Goal: Transaction & Acquisition: Purchase product/service

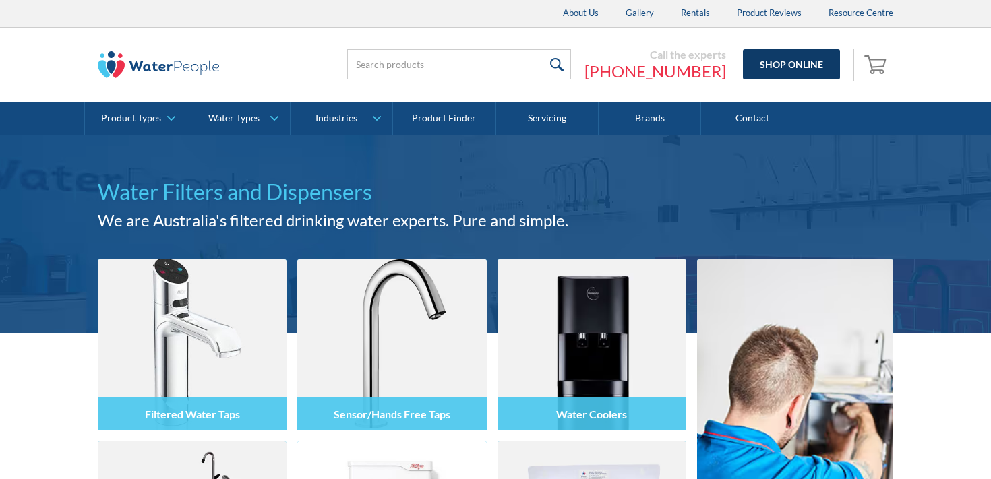
click at [793, 62] on link "Shop Online" at bounding box center [791, 64] width 97 height 30
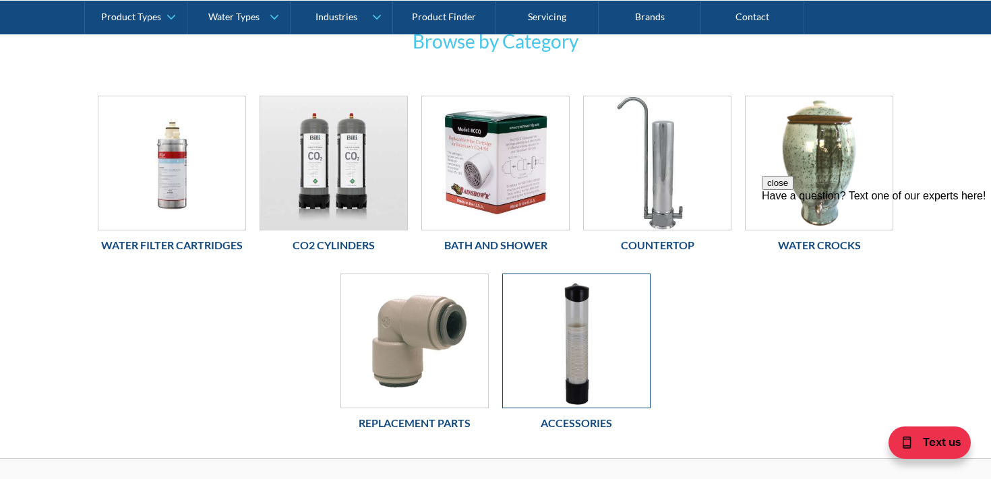
scroll to position [258, 0]
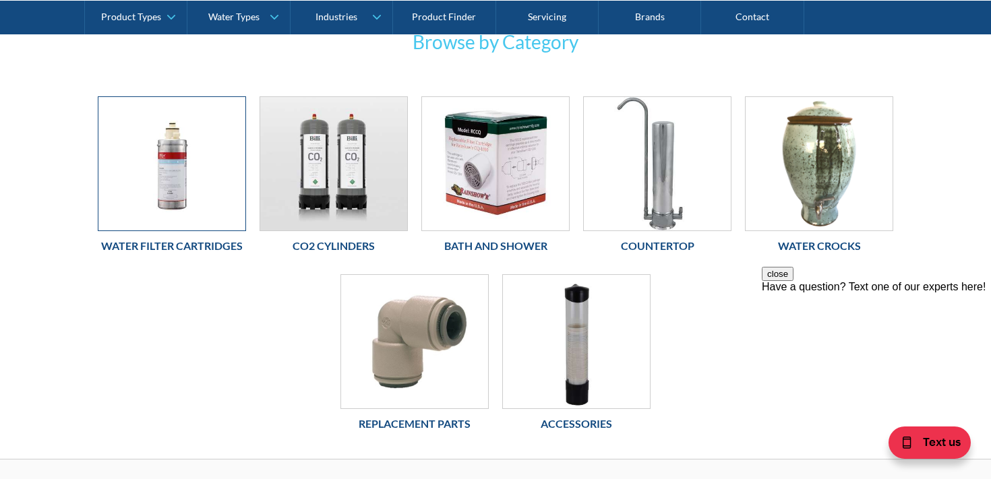
click at [207, 185] on img at bounding box center [171, 164] width 147 height 134
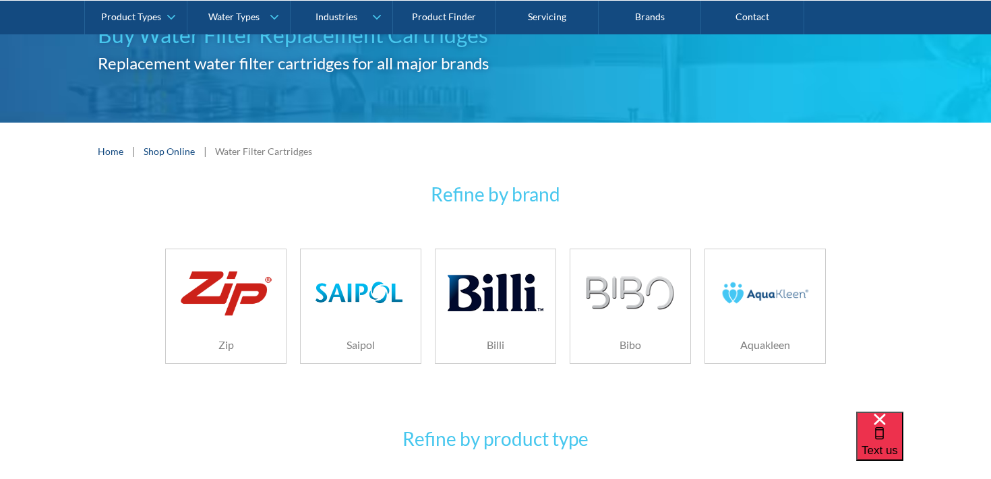
scroll to position [136, 0]
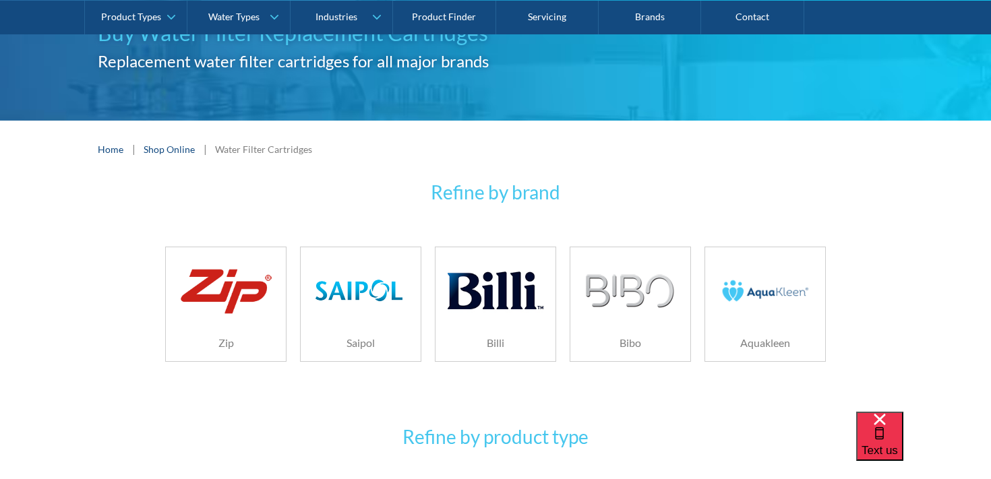
click at [761, 291] on img at bounding box center [766, 291] width 96 height 64
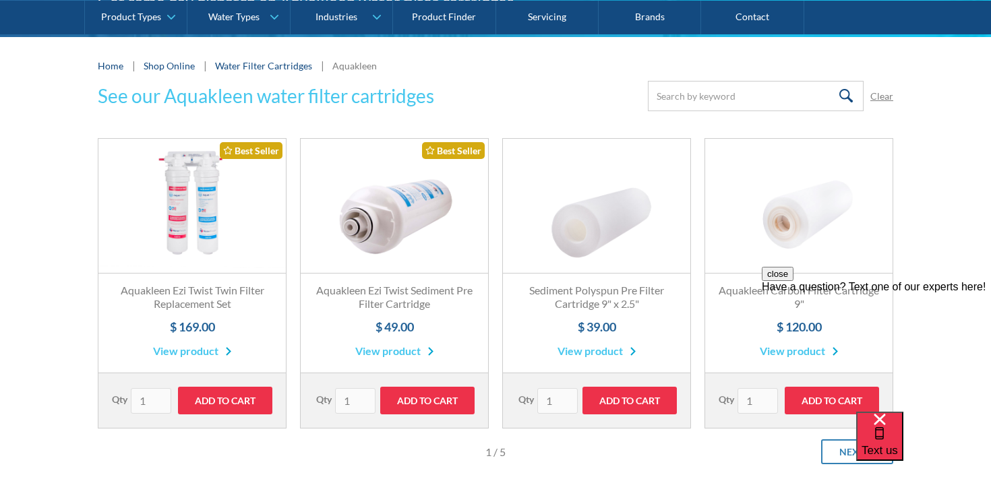
click at [214, 237] on link "Fits All Brands Best Seller" at bounding box center [191, 206] width 187 height 135
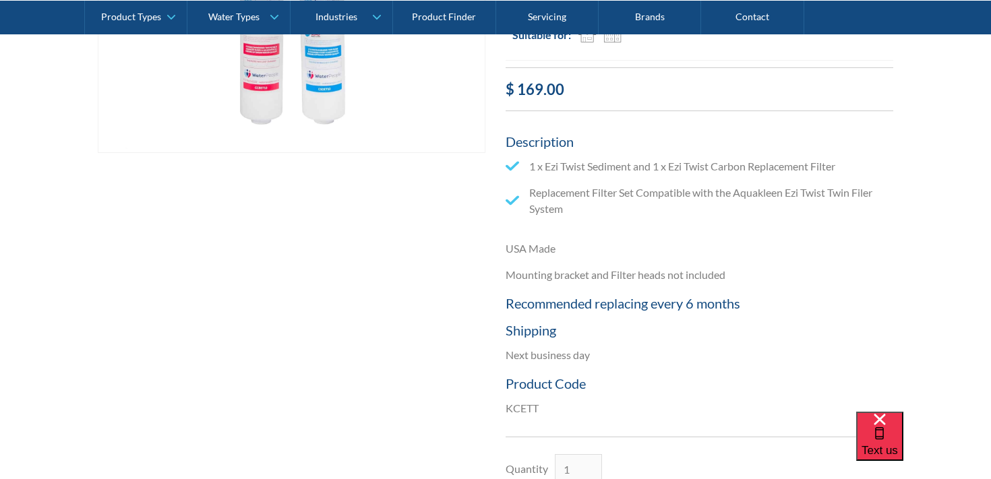
scroll to position [606, 0]
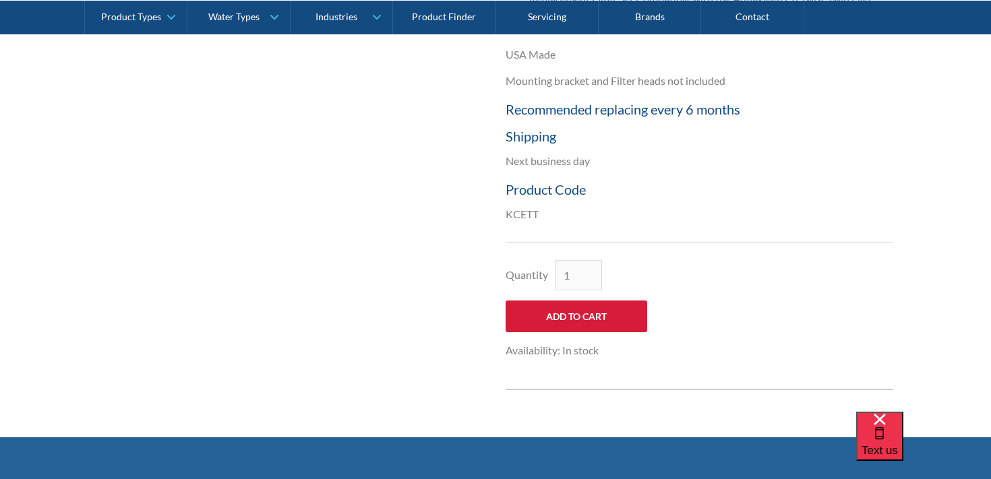
click at [590, 323] on input "Add to Cart" at bounding box center [577, 317] width 142 height 32
type input "Add to Cart"
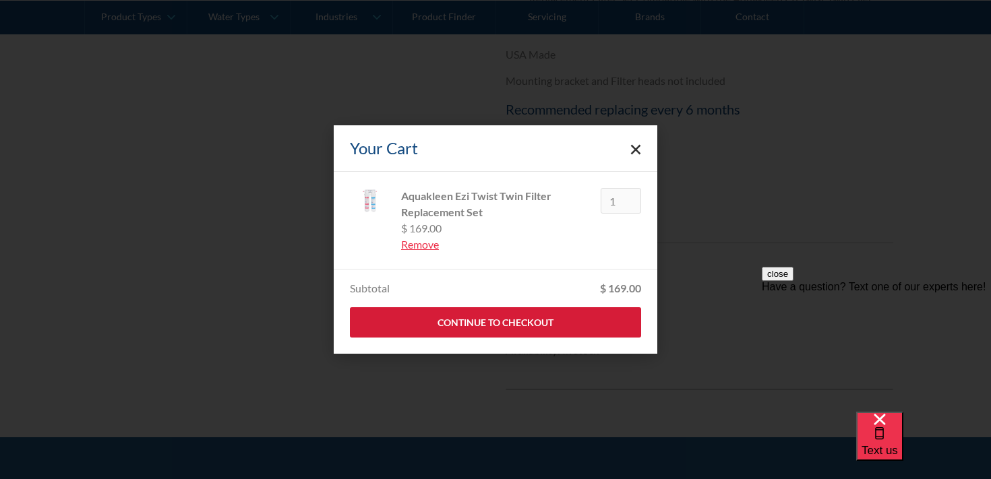
click at [582, 335] on link "Continue to Checkout" at bounding box center [495, 323] width 291 height 30
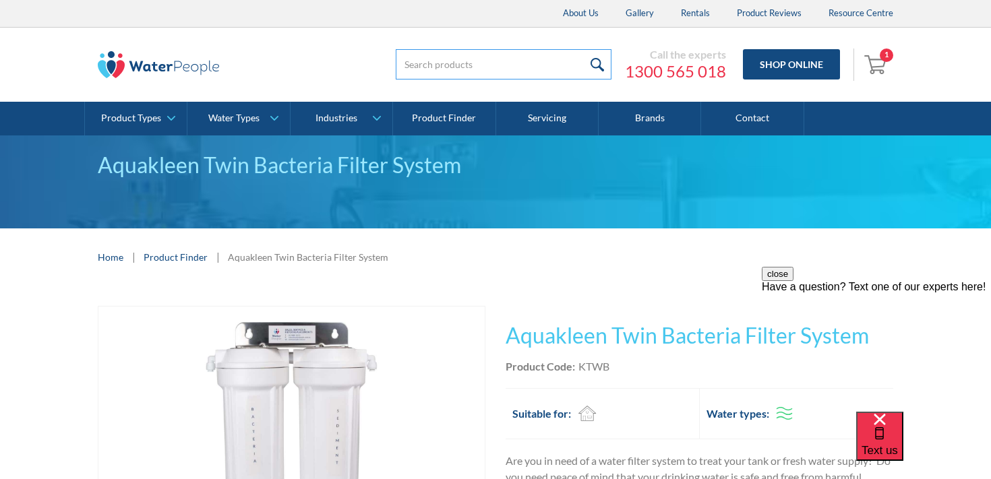
click at [442, 69] on input "search" at bounding box center [504, 64] width 216 height 30
paste input "21805 Kit - Aquakleen Twin Filter System"
type input "21805 Kit - Aquakleen Twin Filter System"
click at [583, 49] on input "submit" at bounding box center [597, 64] width 29 height 30
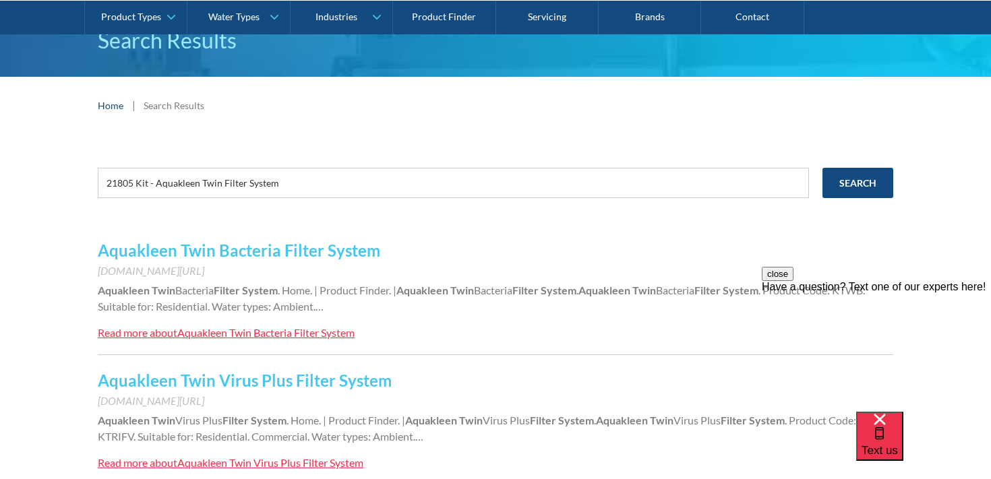
click at [274, 337] on div "Aquakleen Twin Bacteria Filter System" at bounding box center [265, 332] width 177 height 13
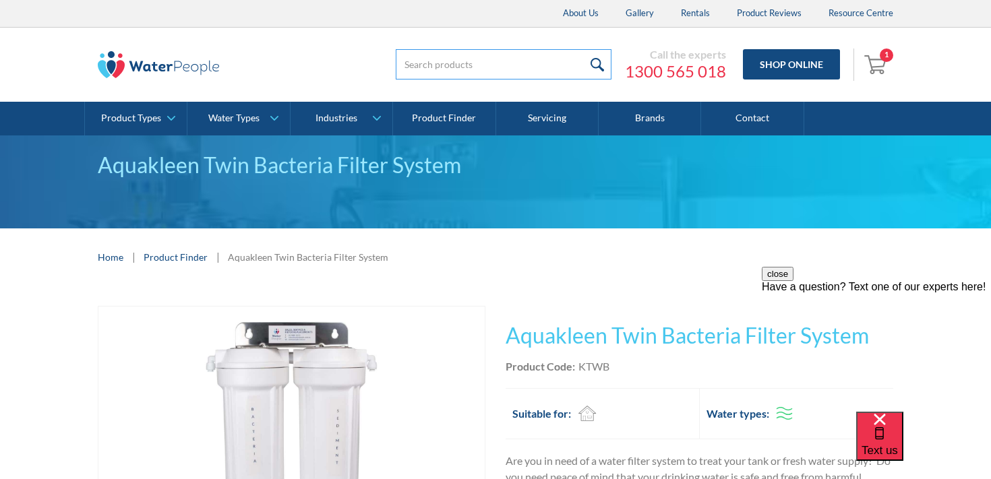
click at [444, 76] on input "search" at bounding box center [504, 64] width 216 height 30
drag, startPoint x: 504, startPoint y: 65, endPoint x: 643, endPoint y: 76, distance: 140.0
click at [640, 76] on div "21805 Kit - Aquakleen Twin Filter System Call the experts 1300 565 018 Shop Onl…" at bounding box center [623, 65] width 539 height 40
type input "21805 Kit - Aquakleen"
click at [583, 49] on input "submit" at bounding box center [597, 64] width 29 height 30
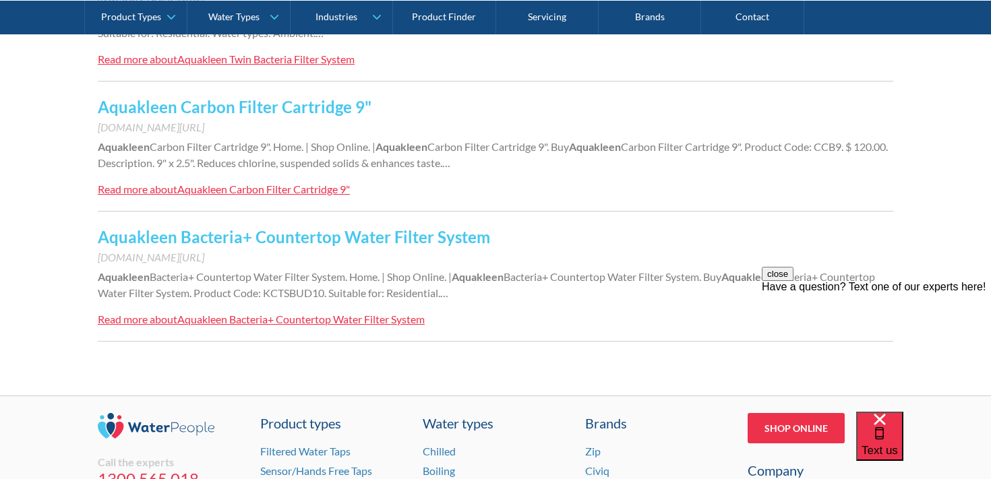
scroll to position [1318, 0]
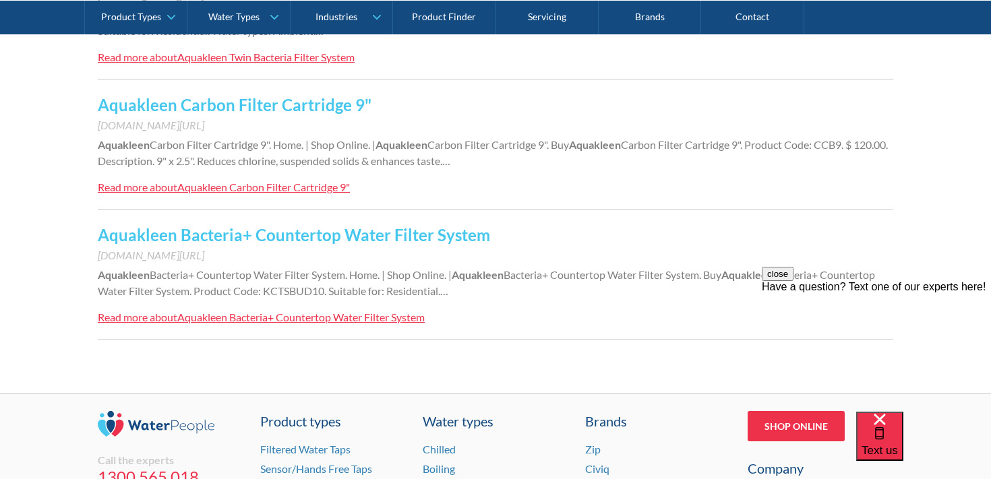
click at [398, 315] on div "Aquakleen Bacteria+ Countertop Water Filter System" at bounding box center [300, 317] width 247 height 13
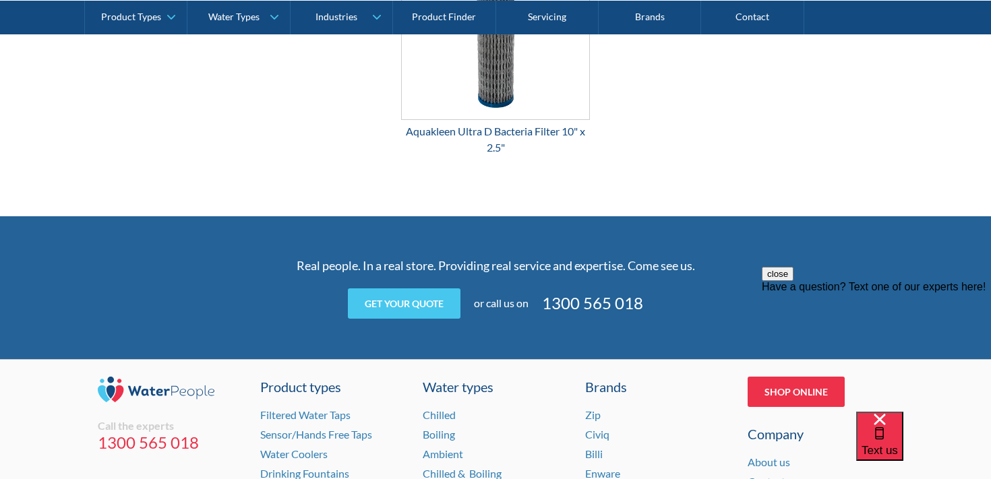
scroll to position [1883, 0]
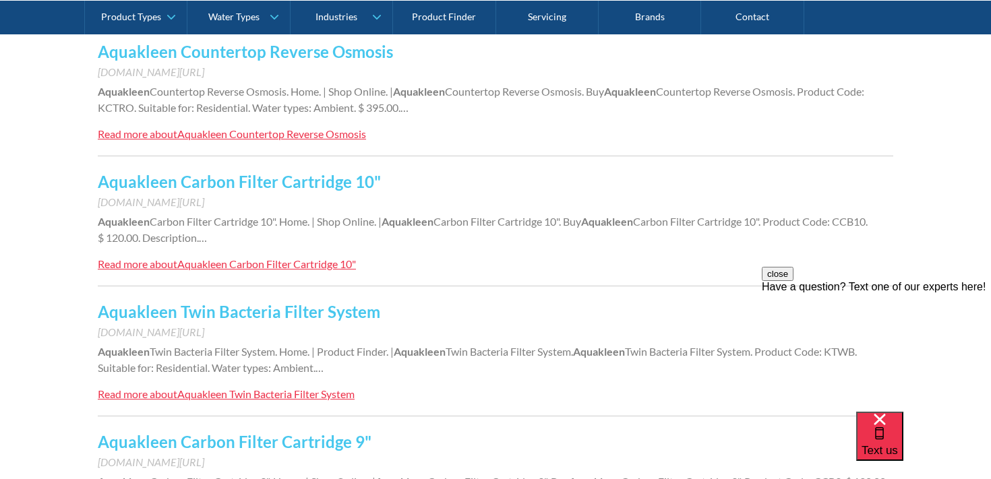
click at [279, 391] on div "Aquakleen Twin Bacteria Filter System" at bounding box center [265, 394] width 177 height 13
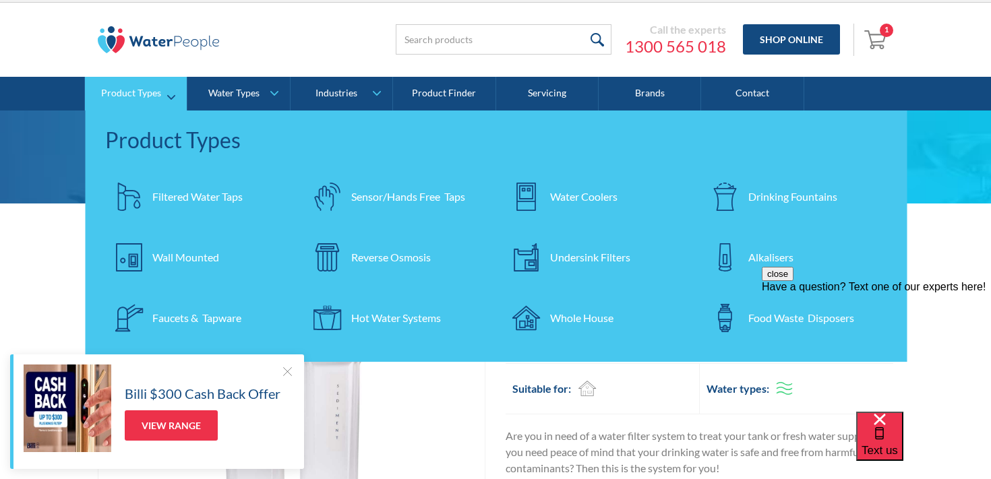
scroll to position [27, 0]
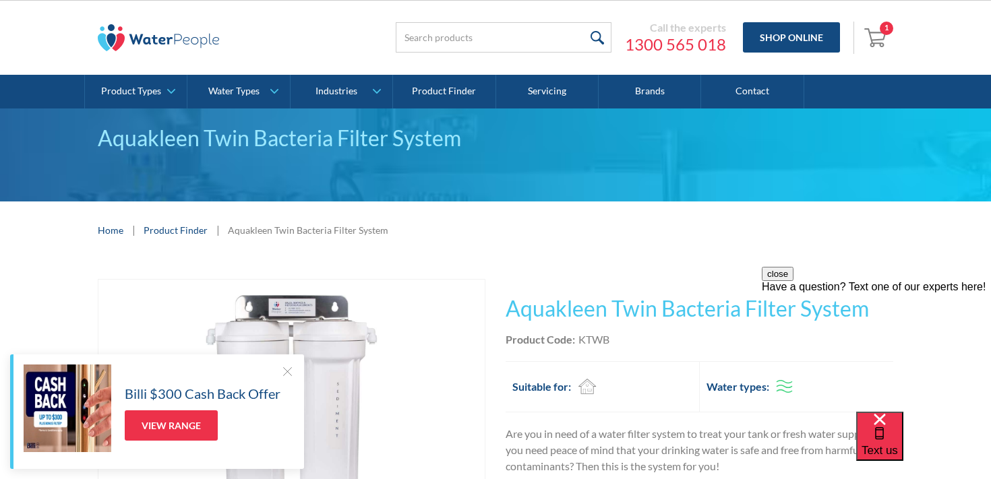
click at [881, 44] on img "Open cart containing 1 items" at bounding box center [878, 37] width 26 height 22
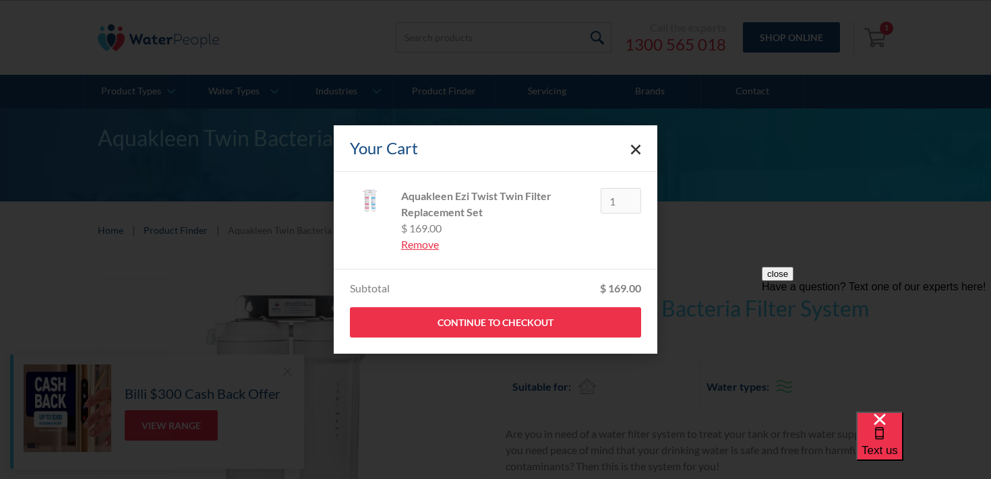
click at [433, 202] on div "Aquakleen Ezi Twist Twin Filter Replacement Set" at bounding box center [495, 204] width 189 height 32
click at [635, 151] on polygon "Close cart" at bounding box center [636, 150] width 10 height 10
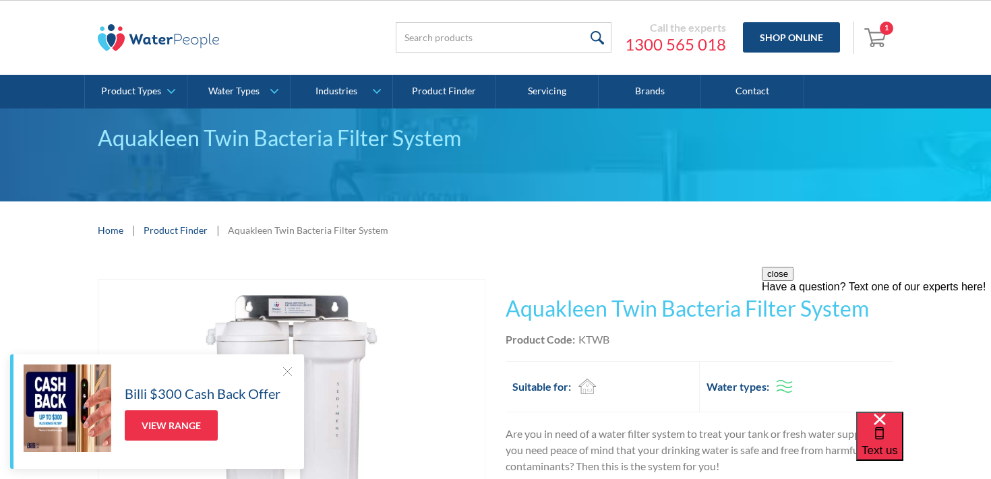
click at [184, 226] on link "Product Finder" at bounding box center [176, 230] width 64 height 14
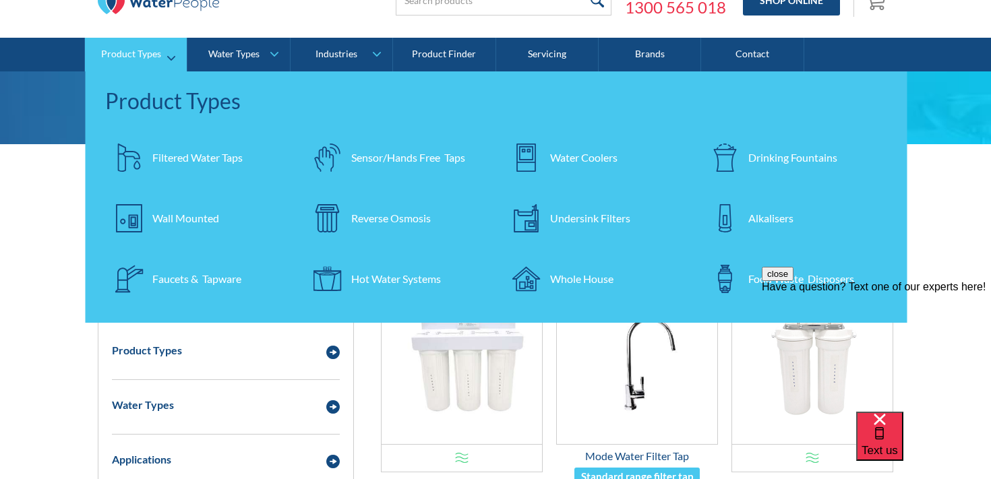
scroll to position [66, 0]
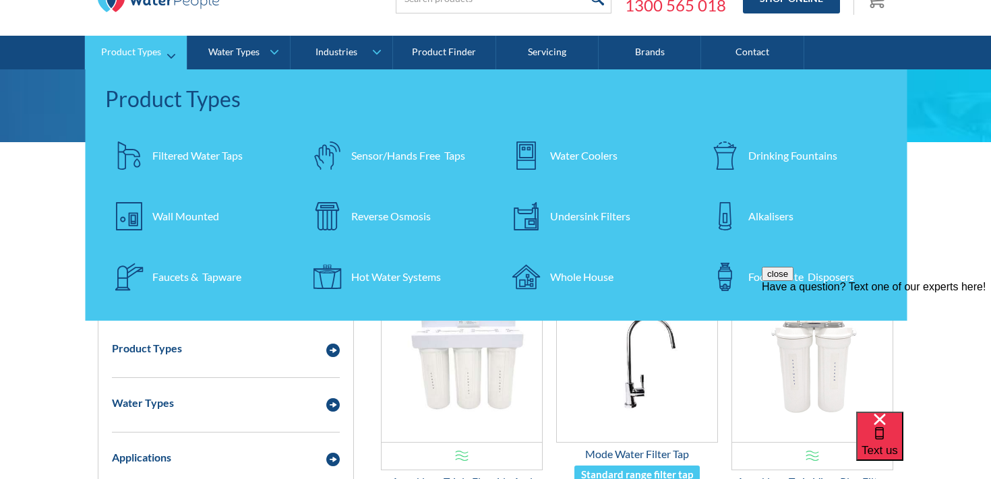
click at [196, 148] on div "Filtered Water Taps" at bounding box center [197, 156] width 90 height 16
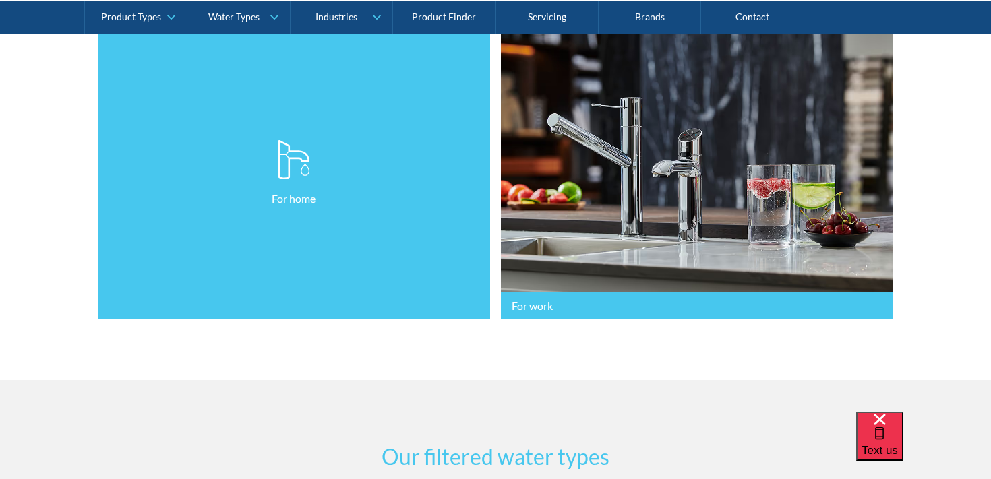
scroll to position [455, 0]
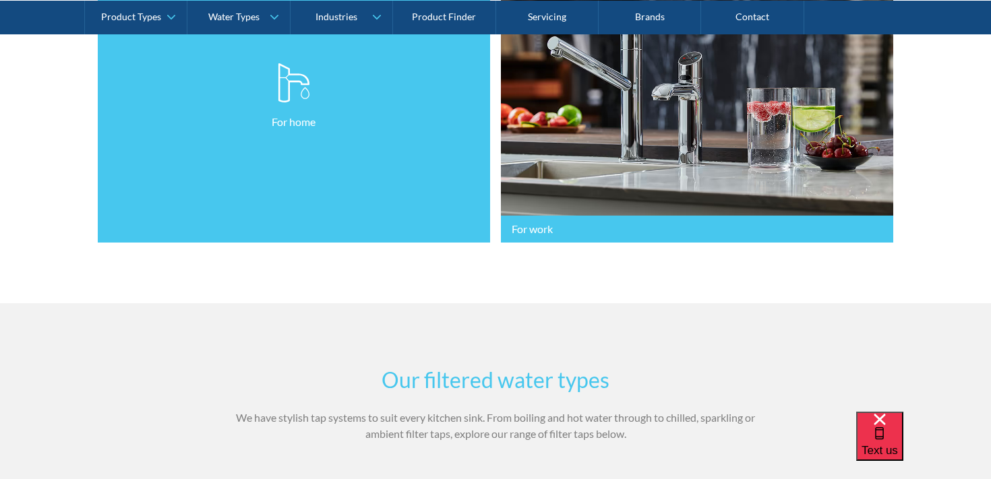
click at [331, 226] on link "For home" at bounding box center [294, 96] width 392 height 293
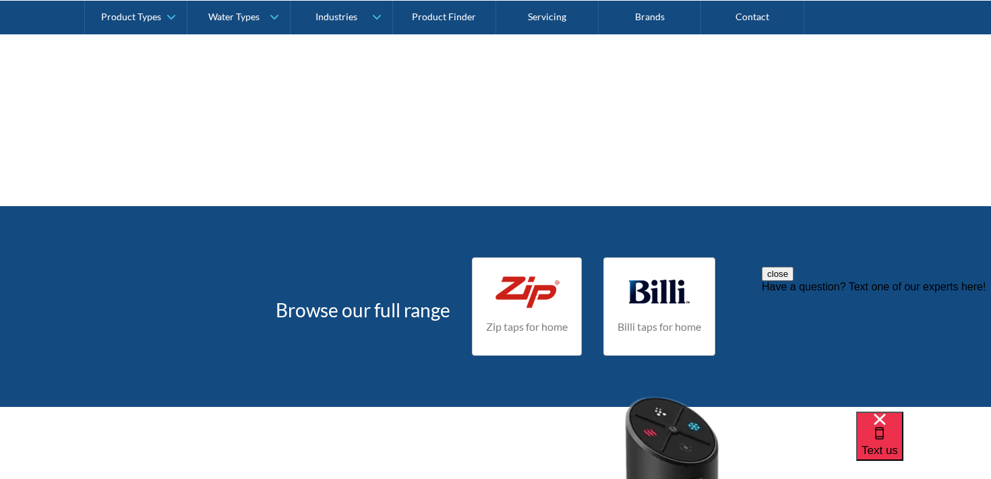
scroll to position [2750, 0]
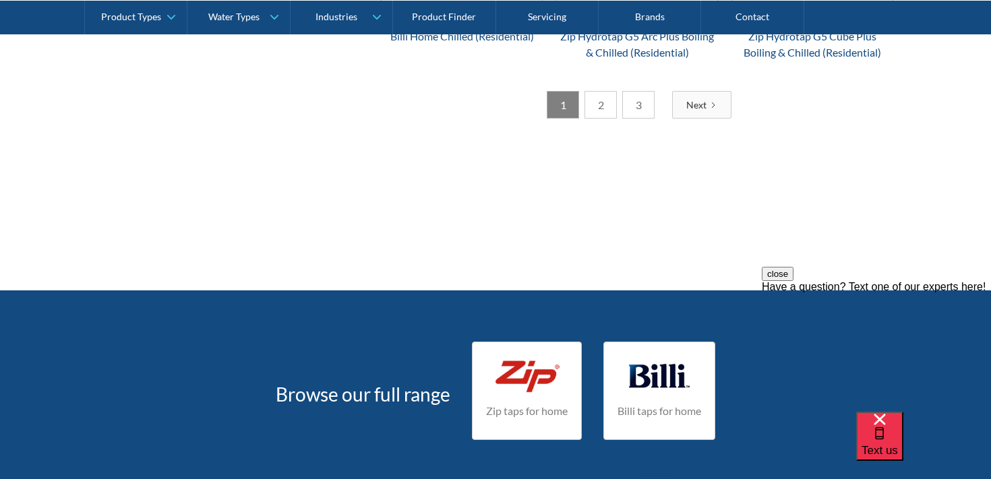
click at [608, 119] on link "2" at bounding box center [601, 105] width 32 height 28
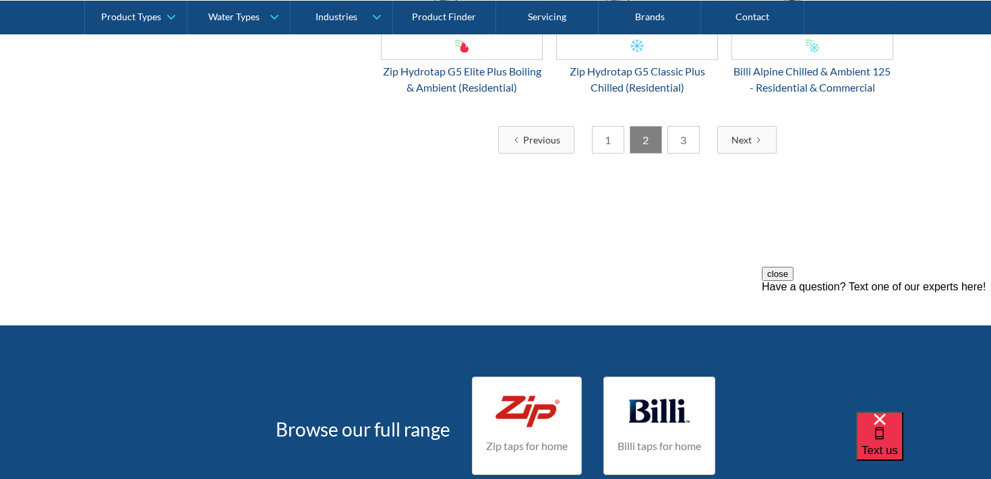
scroll to position [2744, 0]
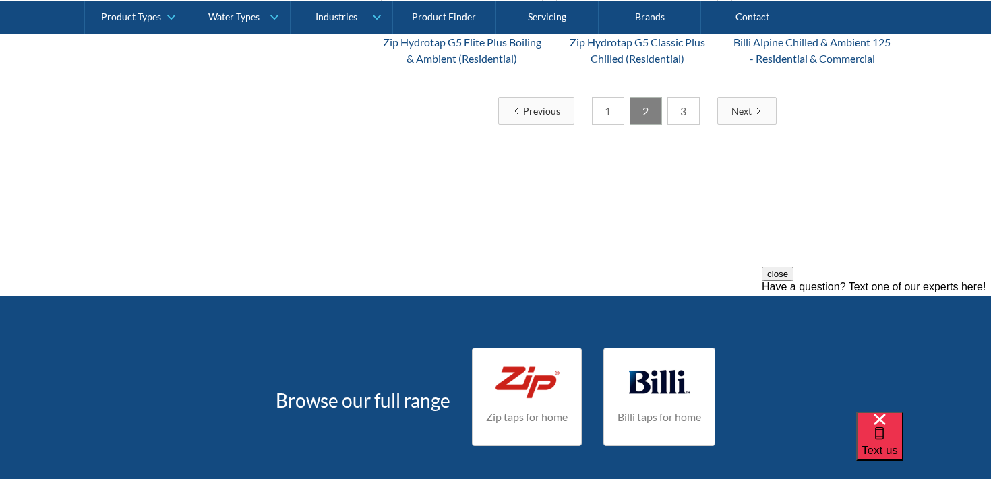
click at [678, 121] on link "3" at bounding box center [684, 111] width 32 height 28
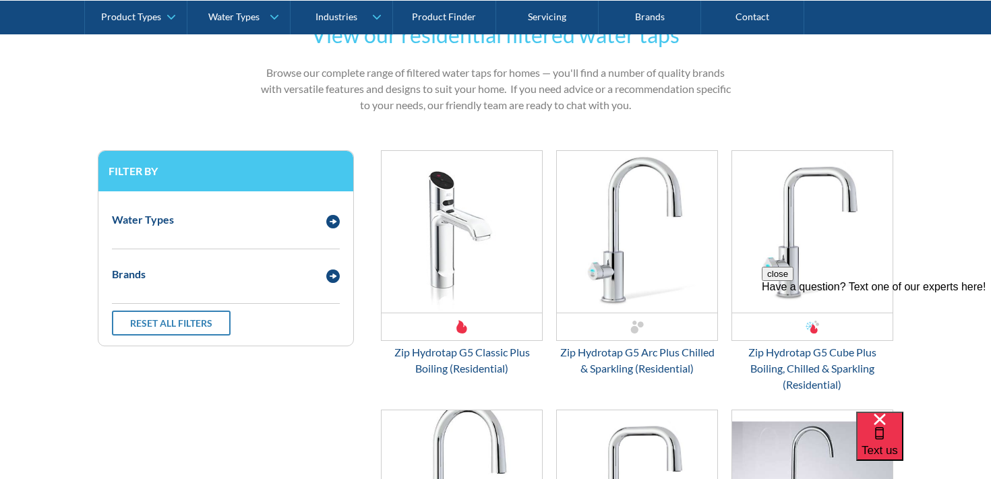
scroll to position [535, 0]
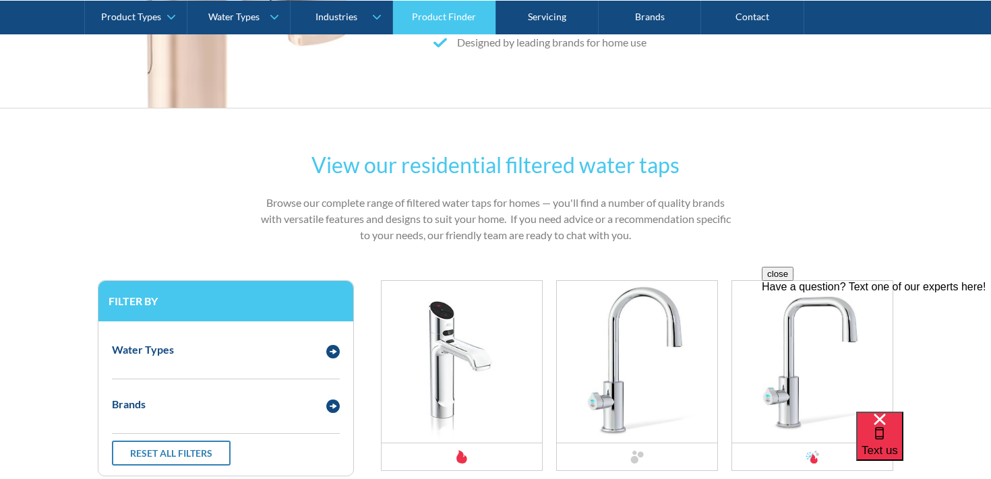
click at [452, 7] on link "Product Finder" at bounding box center [444, 17] width 103 height 34
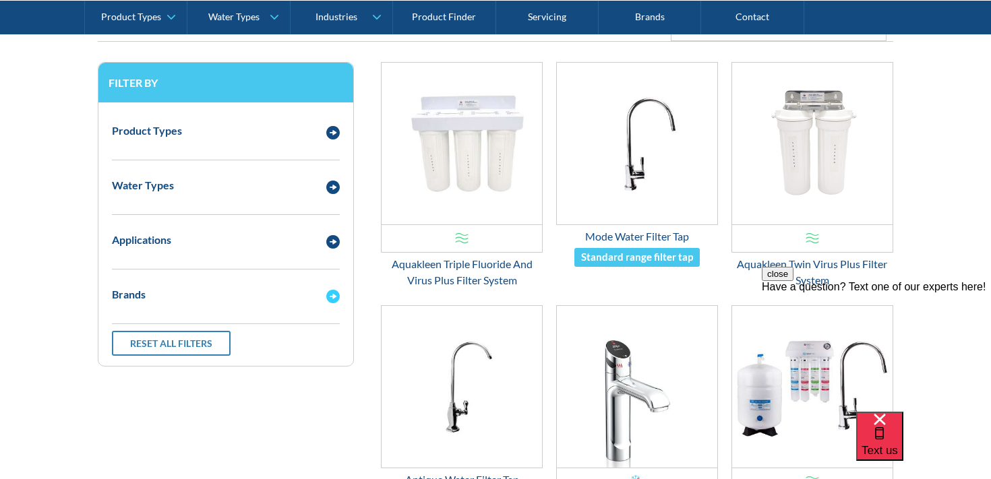
click at [223, 312] on div "Brands" at bounding box center [225, 294] width 241 height 37
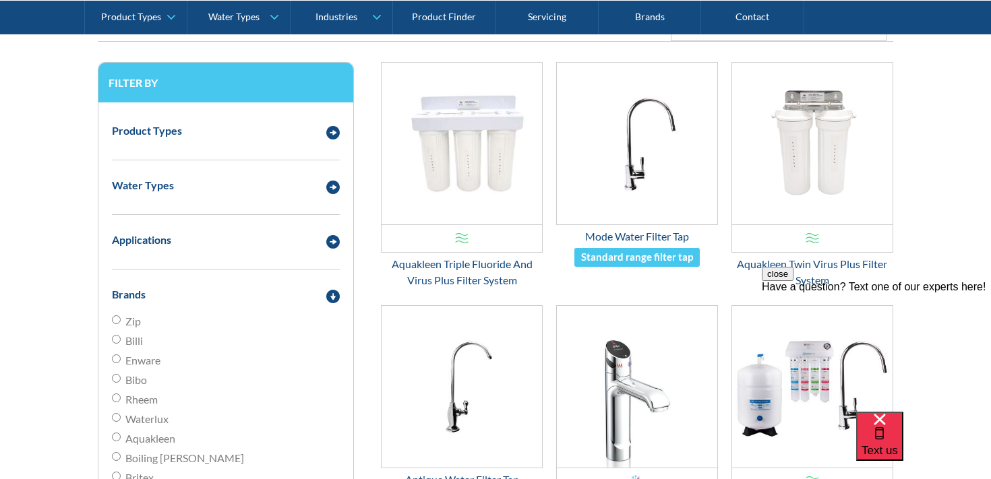
scroll to position [328, 0]
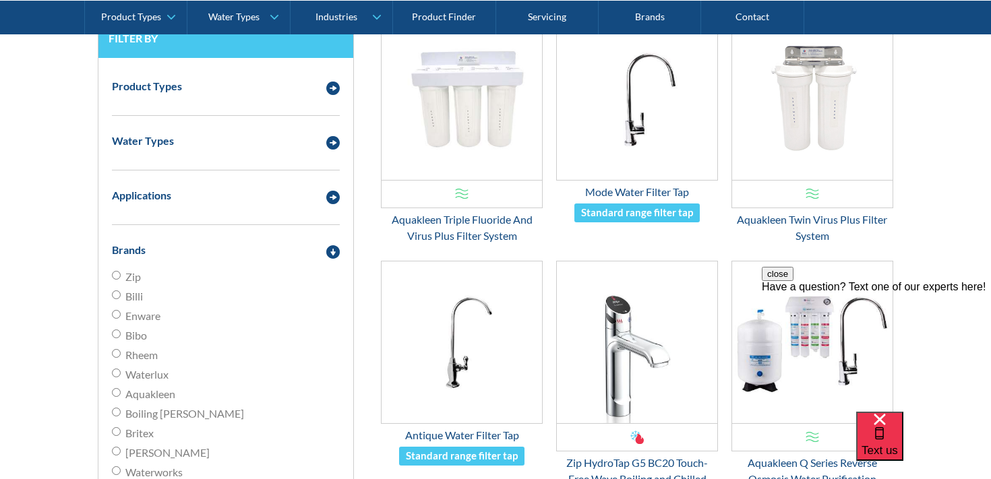
click at [149, 395] on span "Aquakleen" at bounding box center [150, 394] width 50 height 16
click at [121, 395] on input "Aquakleen" at bounding box center [116, 392] width 9 height 9
radio input "true"
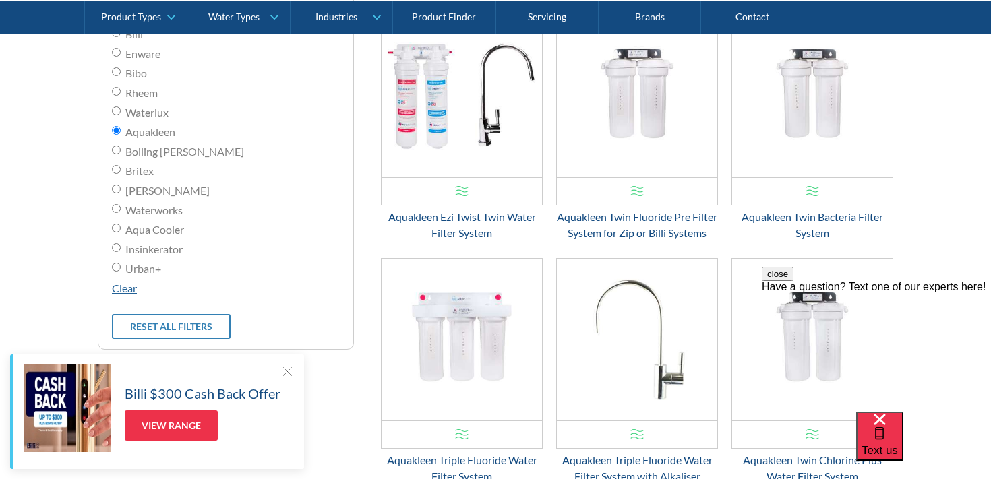
scroll to position [587, 0]
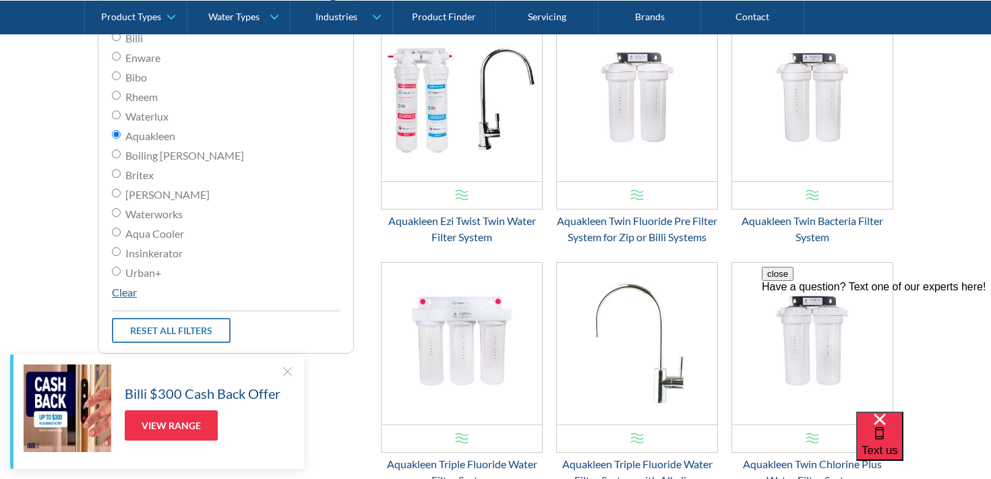
click at [482, 212] on link "KTWETT $ 0.00 OFFER: Fits Most Brands Best Seller Aquakleen Ezi Twist Twin Wate…" at bounding box center [462, 132] width 162 height 227
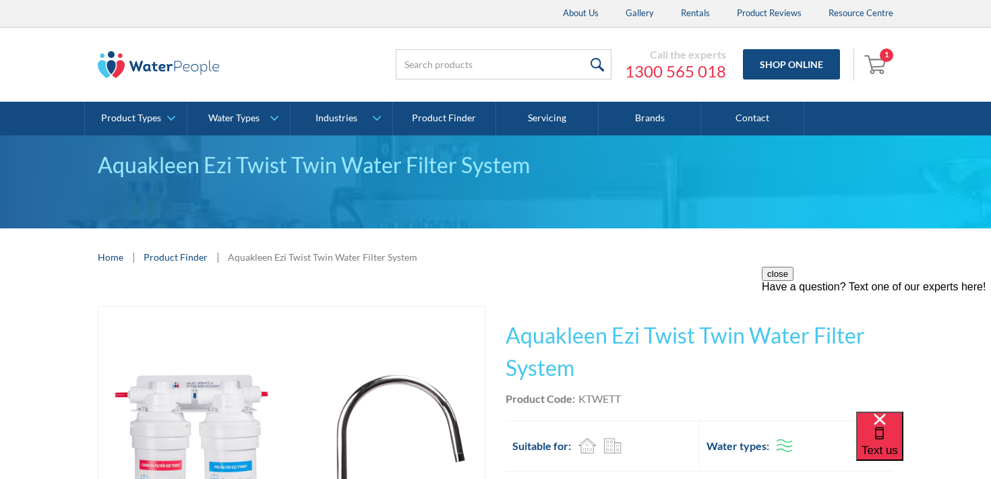
click at [871, 69] on img "Open cart containing 1 items" at bounding box center [878, 64] width 26 height 22
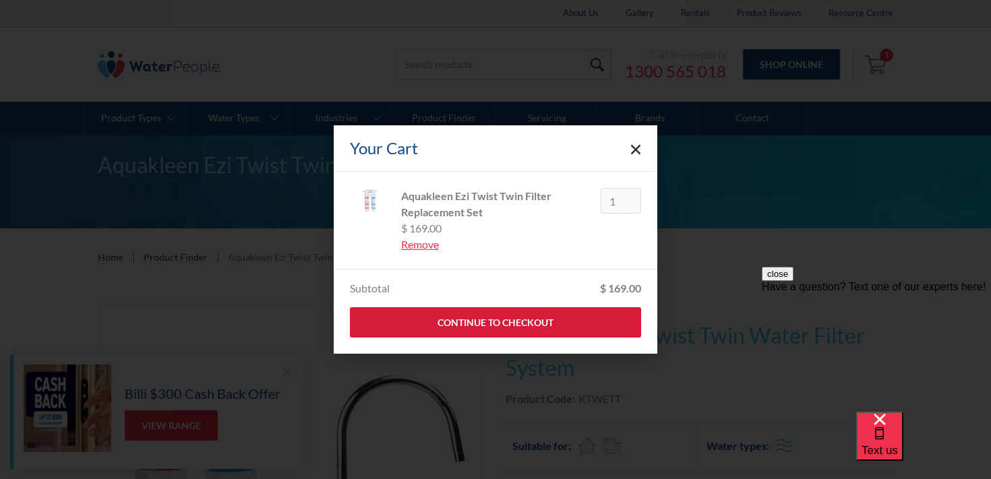
click at [521, 333] on link "Continue to Checkout" at bounding box center [495, 323] width 291 height 30
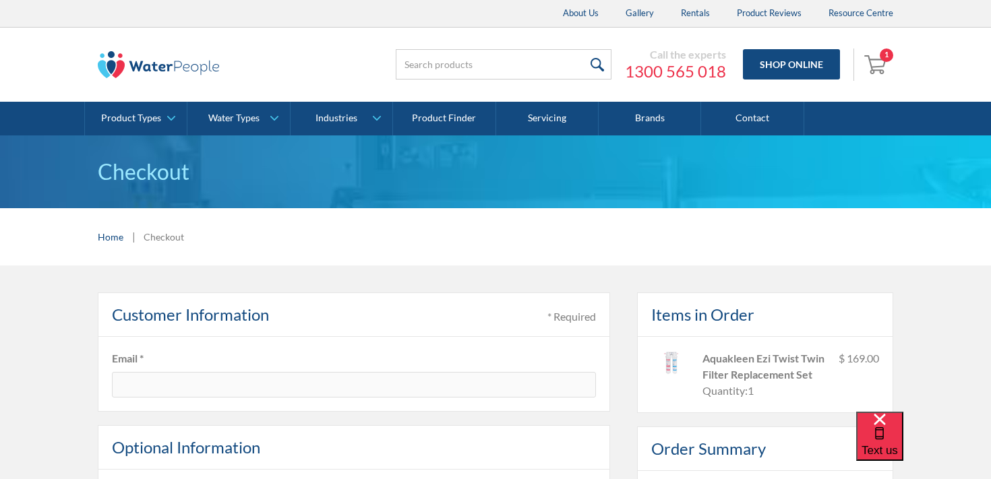
scroll to position [118, 0]
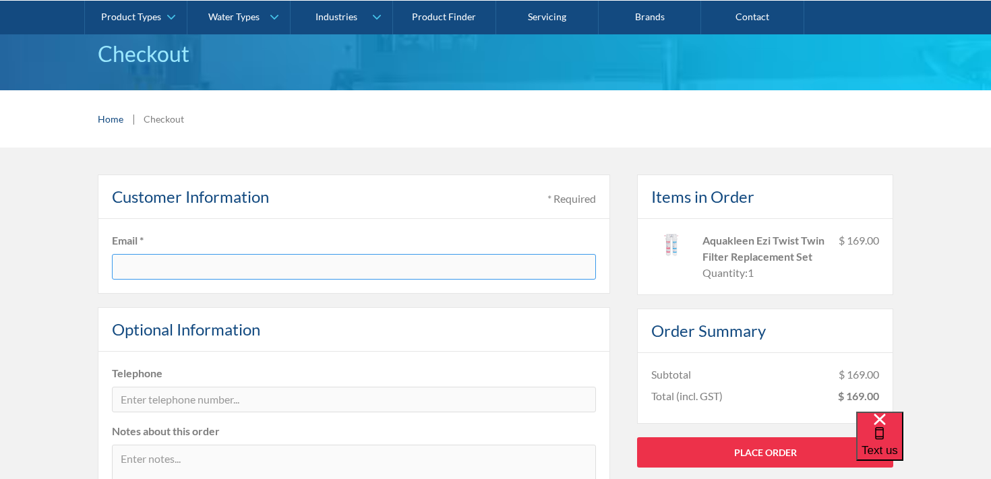
click at [422, 274] on input "text" at bounding box center [354, 267] width 484 height 26
type input "[EMAIL_ADDRESS][DOMAIN_NAME]"
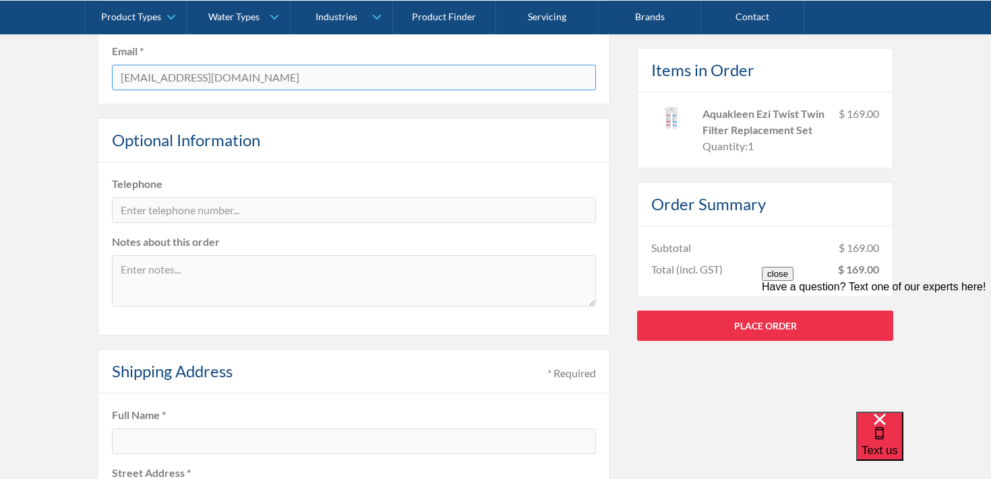
scroll to position [317, 0]
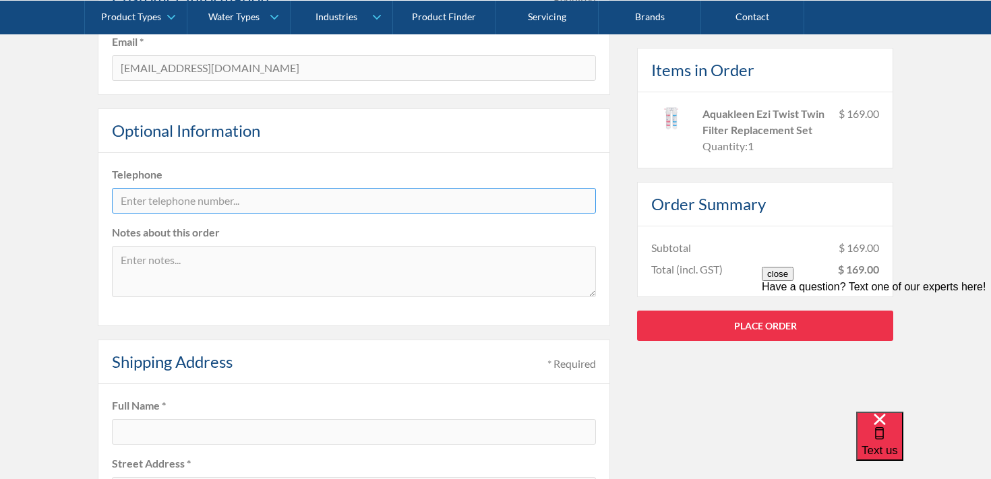
click at [243, 203] on input "tel" at bounding box center [354, 201] width 484 height 26
type input "0430110198"
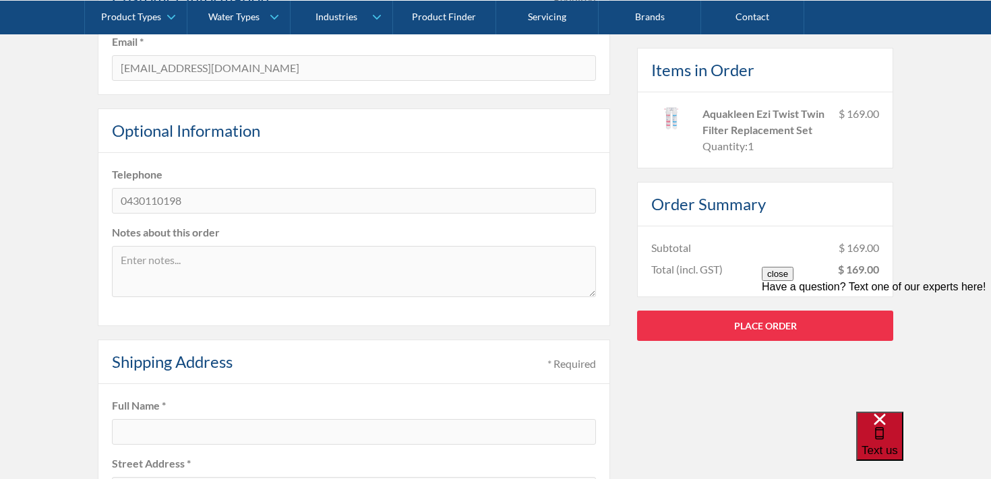
click at [898, 448] on span "Text us" at bounding box center [880, 450] width 36 height 13
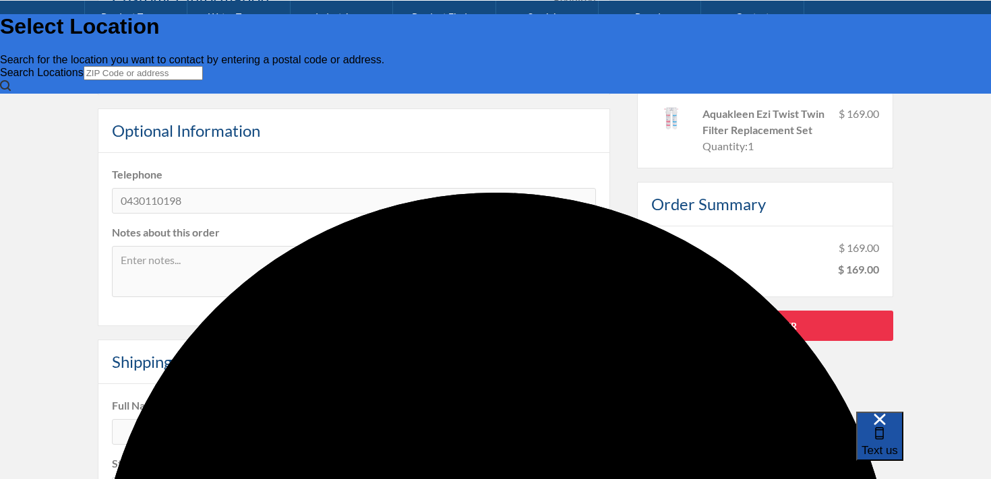
scroll to position [0, 0]
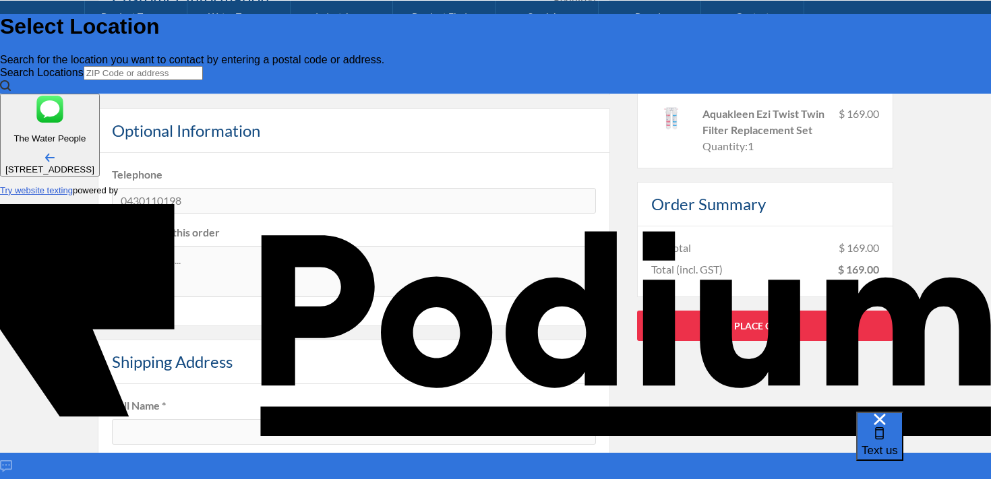
type input "[PERSON_NAME]"
type Phone "0430 110 198"
type textarea "H"
type textarea "x"
type textarea "Hi"
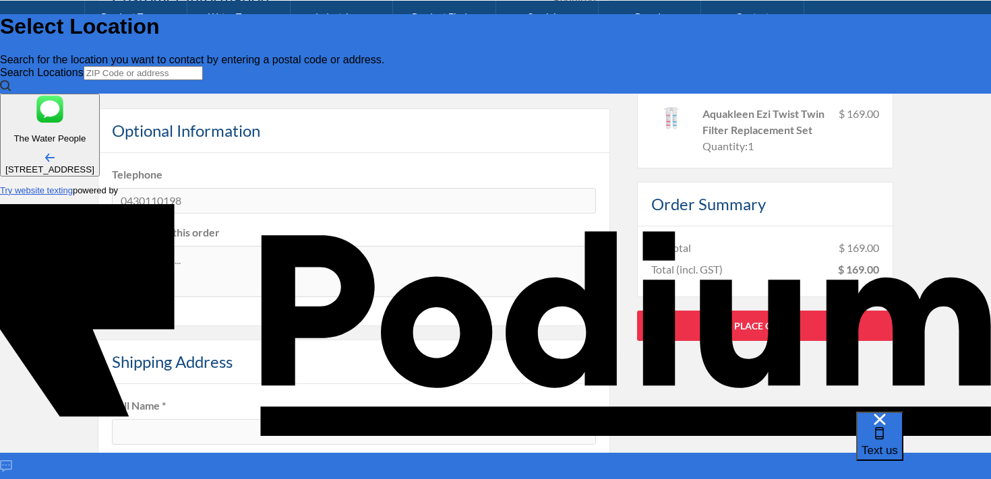
type textarea "x"
type textarea "Hi,"
type textarea "x"
type textarea "Hi,"
type textarea "x"
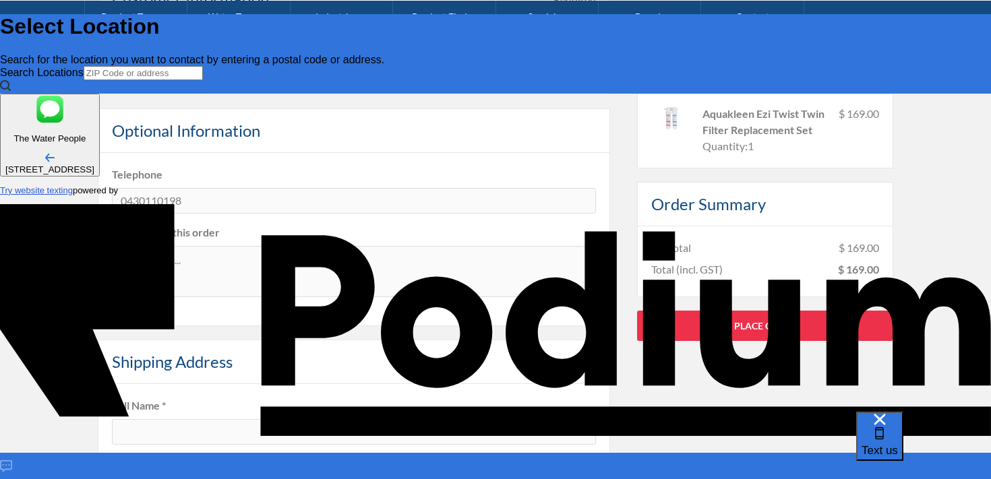
type textarea "Hi, I"
type textarea "x"
type textarea "Hi, I am"
type textarea "x"
type textarea "Hi, I am"
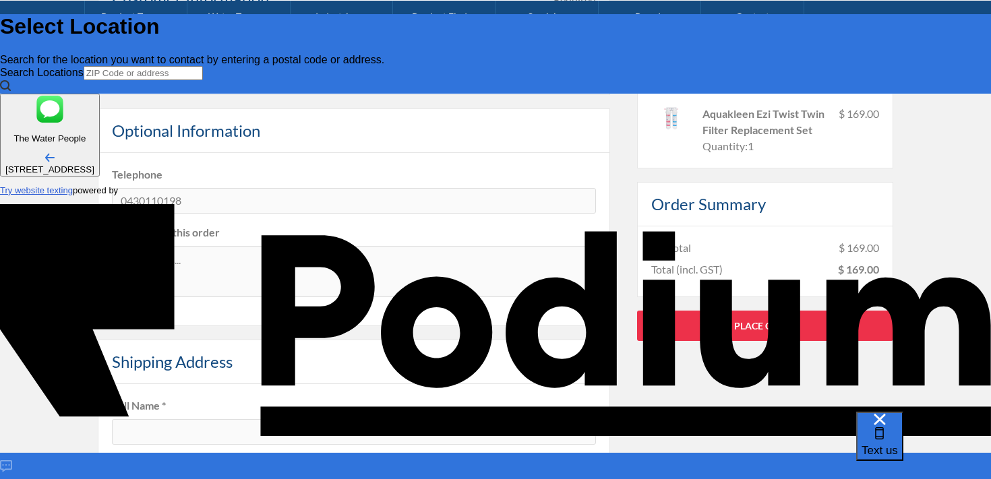
type textarea "x"
type textarea "Hi, I am t"
type textarea "x"
type textarea "Hi, I am try"
type textarea "x"
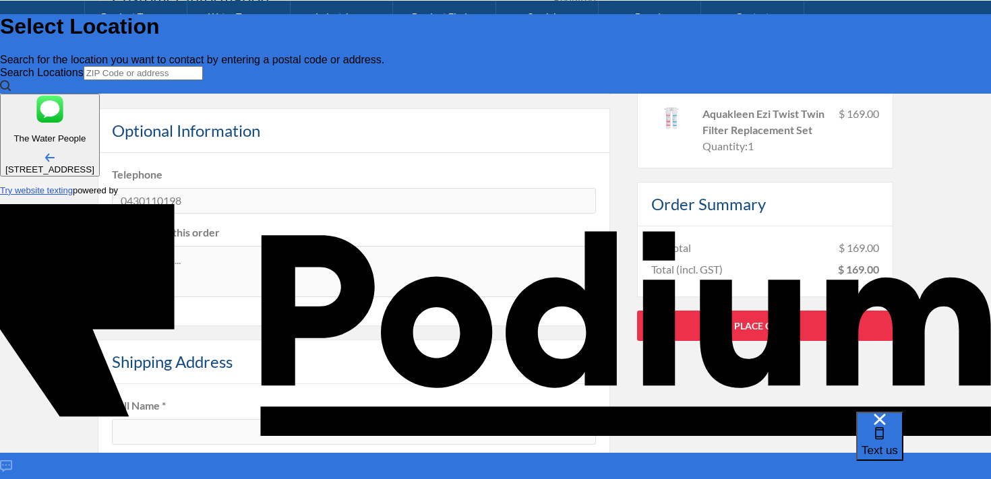
type textarea "Hi, I am tryin"
type textarea "x"
type textarea "Hi, I am trying"
type textarea "x"
type textarea "Hi, I am trying to"
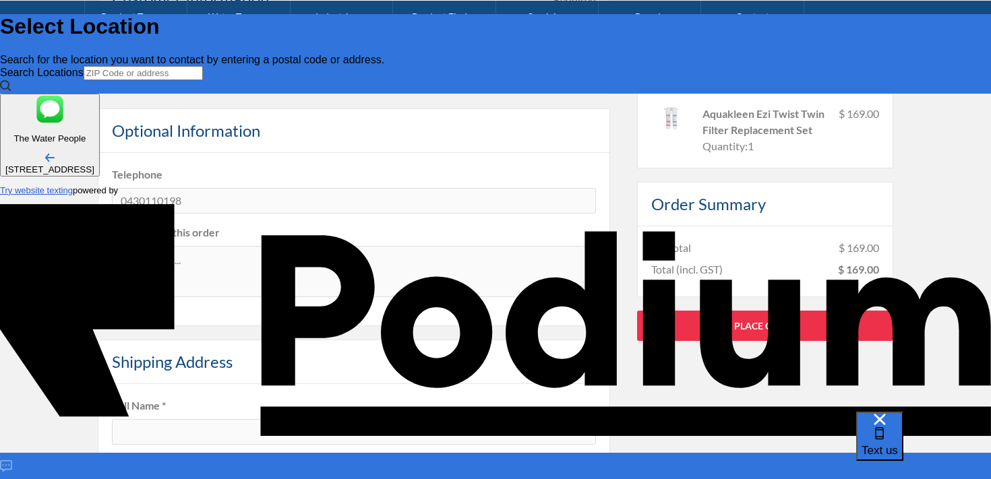
type textarea "x"
type textarea "Hi, I am trying to"
type textarea "x"
type textarea "Hi, I am trying to bu"
type textarea "x"
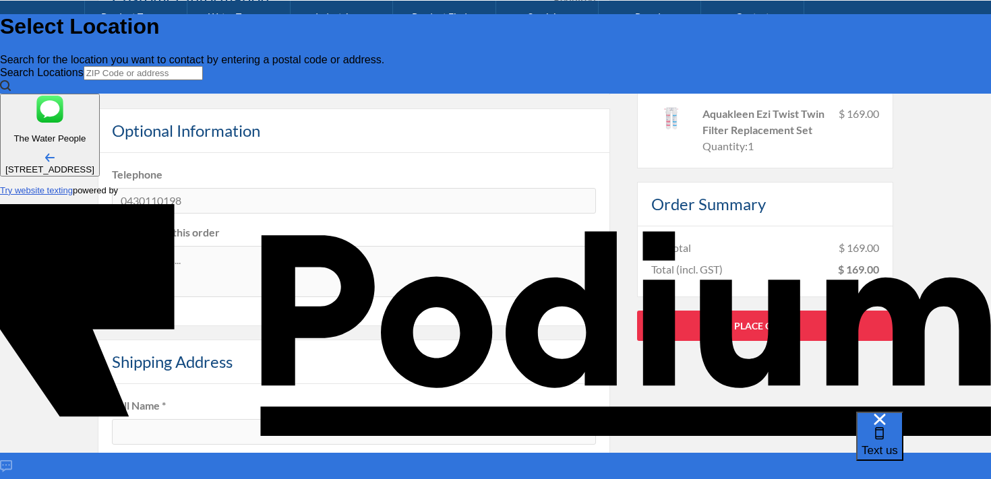
type textarea "Hi, I am trying to buy"
type textarea "x"
type textarea "Hi, I am trying to buy"
type textarea "Hi, I am trying to buy a"
type textarea "x"
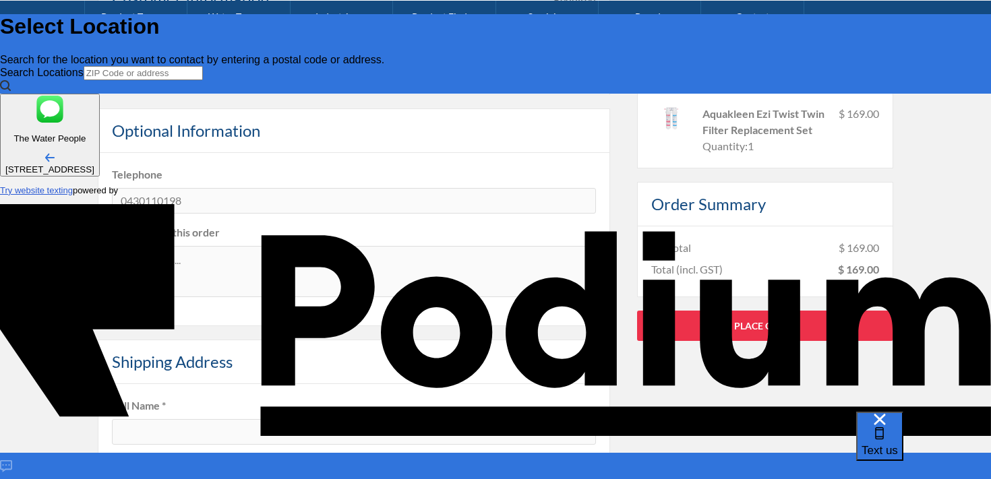
type textarea "x"
type textarea "Hi, I am trying to buy a re"
type textarea "x"
type textarea "Hi, I am trying to buy a rel"
type textarea "x"
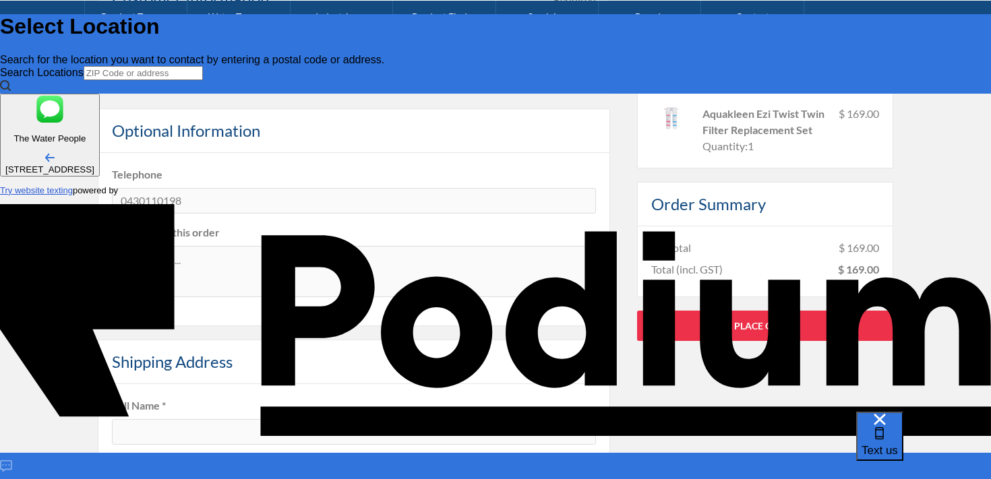
type textarea "Hi, I am trying to buy a re"
type textarea "x"
type textarea "Hi, I am trying to buy a repl"
type textarea "x"
type textarea "Hi, I am trying to buy a repla"
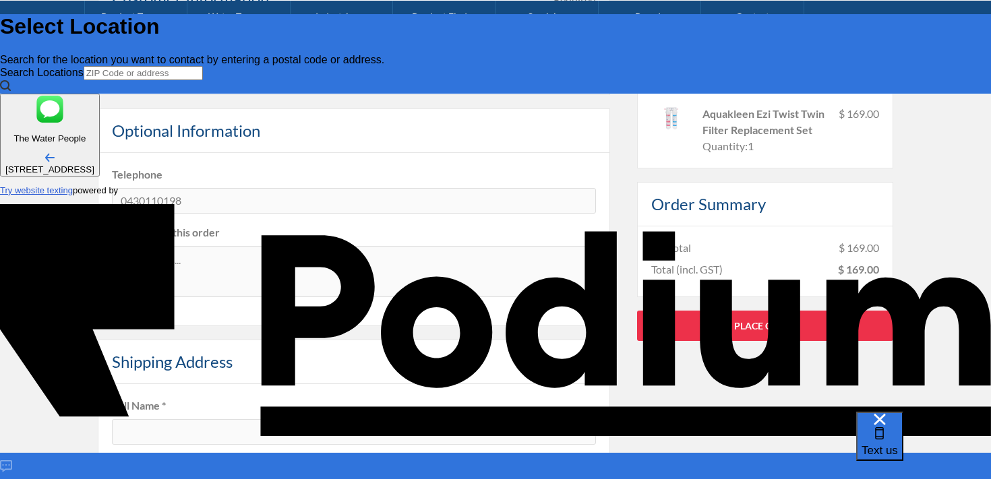
type textarea "x"
type textarea "Hi, I am trying to buy a replac"
type textarea "x"
type textarea "Hi, I am trying to buy a replacem"
type textarea "x"
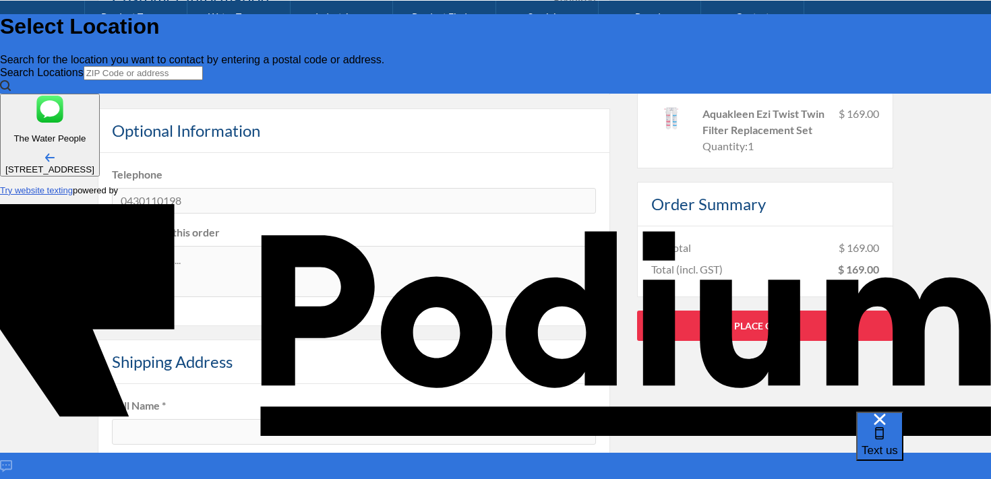
type textarea "Hi, I am trying to buy a replacemen"
type textarea "x"
type textarea "Hi, I am trying to buy a replacement"
type textarea "x"
type textarea "Hi, I am trying to buy a replacement f"
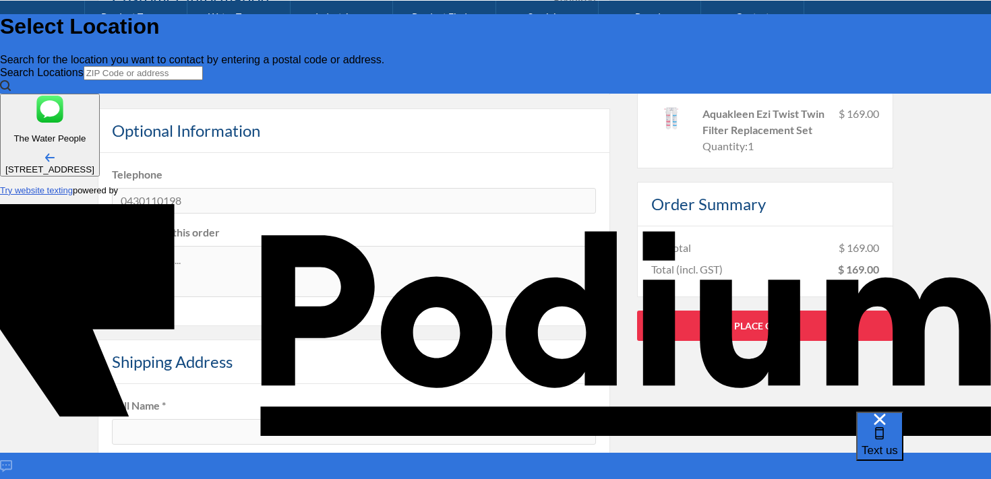
scroll to position [7, 0]
type textarea "x"
type textarea "Hi, I am trying to buy a replacement fil"
type textarea "x"
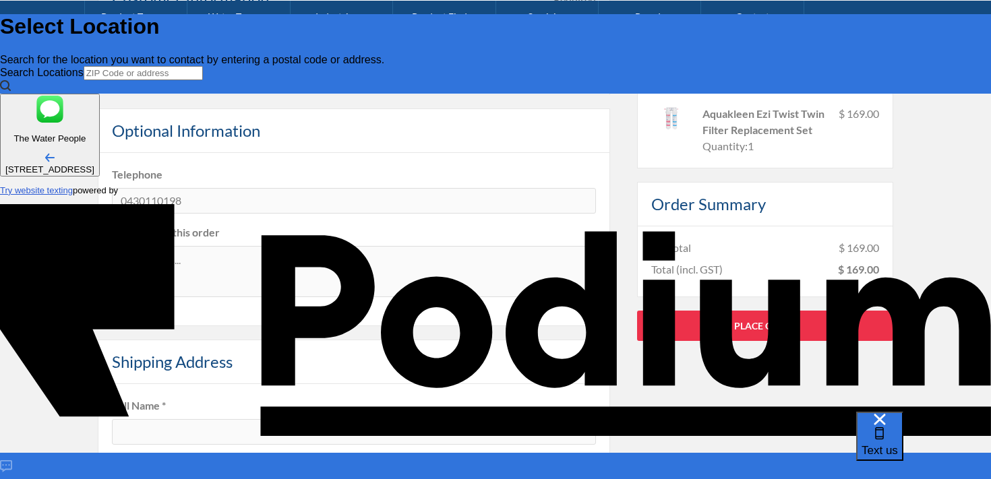
type textarea "Hi, I am trying to buy a replacement filt"
type textarea "x"
type textarea "Hi, I am trying to buy a replacement filte"
type textarea "x"
type textarea "Hi, I am trying to buy a replacement filter"
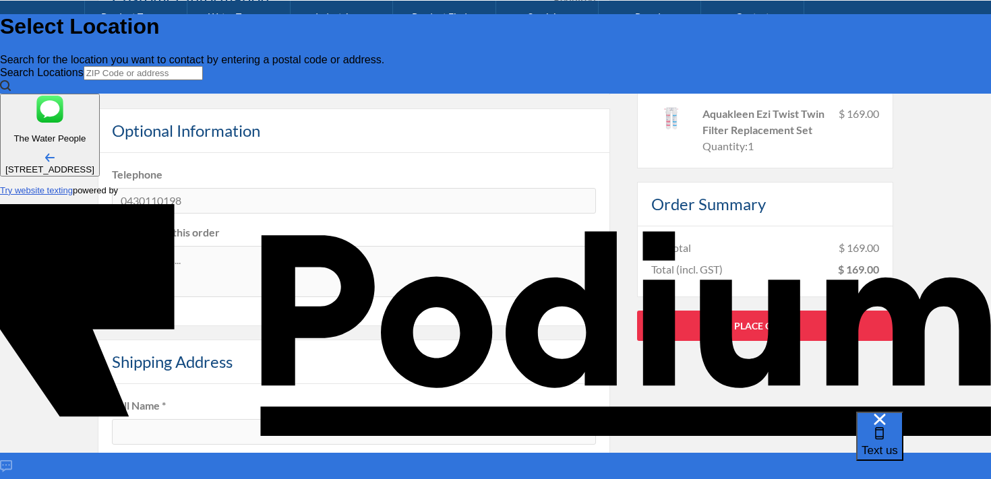
type textarea "x"
type textarea "Hi, I am trying to buy a replacement filter fo"
type textarea "x"
type textarea "Hi, I am trying to buy a replacement filter for"
type textarea "x"
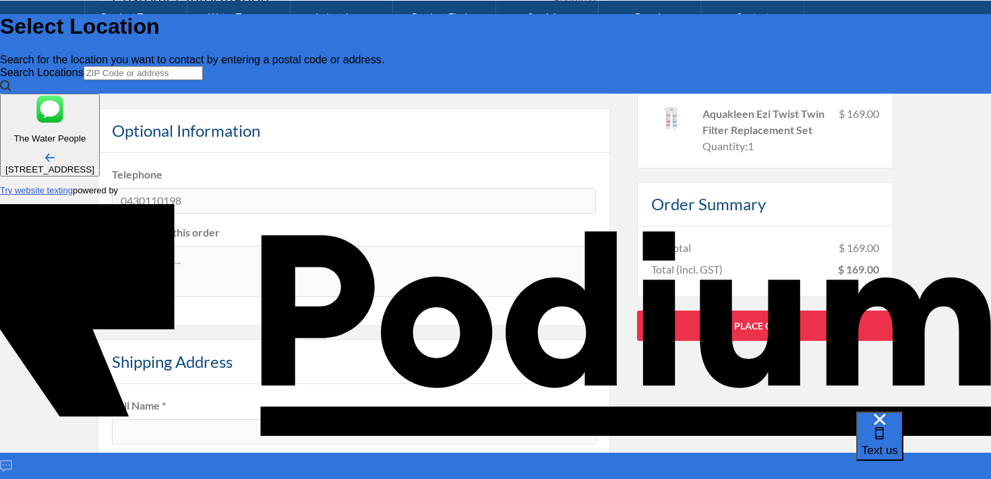
type textarea "Hi, I am trying to buy a replacement filter for"
paste textarea "21805 Kit - Aquakleen Twin Filter System"
type textarea "x"
type textarea "Hi, I am trying to buy a replacement filter for 21805 Kit - Aquakleen Twin Filt…"
type textarea "x"
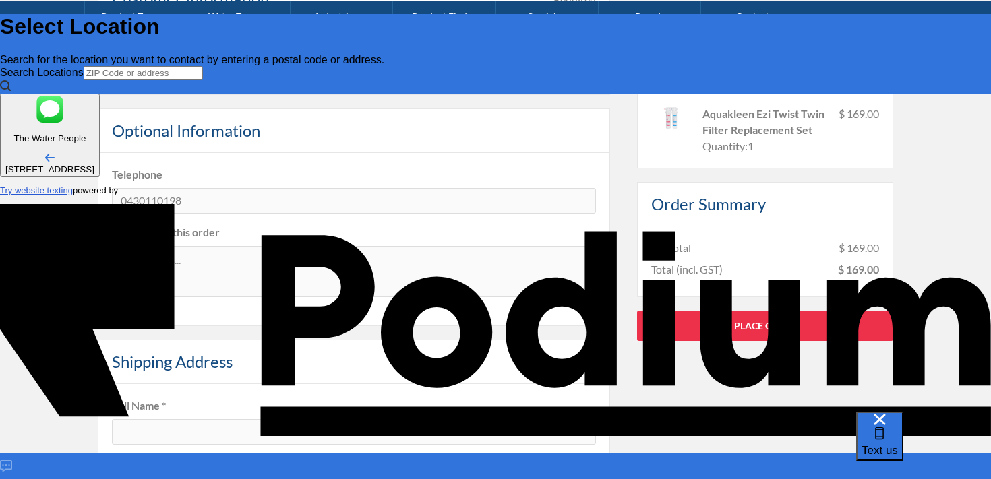
type textarea "Hi, I am trying to buy a replacement filter for 21805 Kit - Aquakleen Twin Filt…"
type textarea "x"
type textarea "Hi, I am trying to buy a replacement filter for 21805 Kit - Aquakleen Twin Filt…"
type textarea "x"
type textarea "Hi, I am trying to buy a replacement filter for 21805 Kit - Aquakleen Twin Filt…"
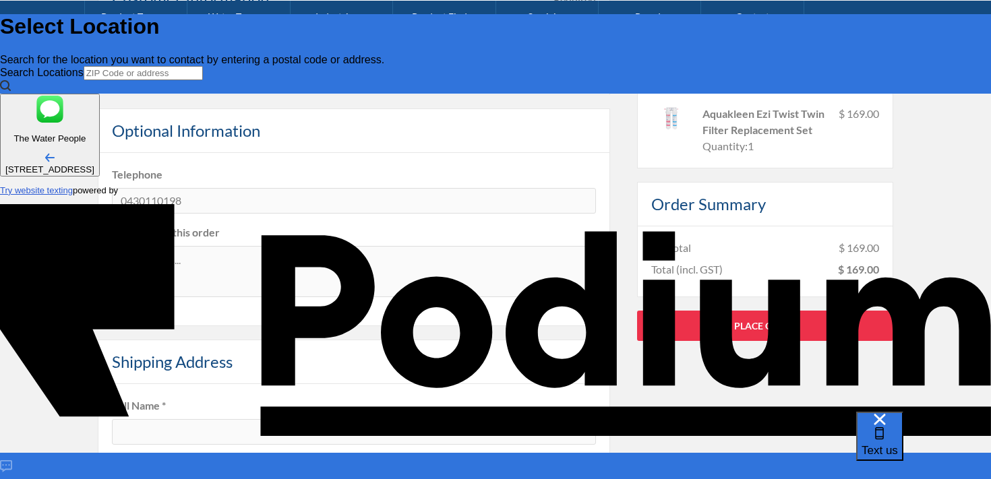
type textarea "x"
type textarea "Hi, I am trying to buy a replacement filter for 21805 Kit - Aquakleen Twin Filt…"
type textarea "x"
type textarea "Hi, I am trying to buy a replacement filter for 21805 Kit - Aquakleen Twin Filt…"
type textarea "x"
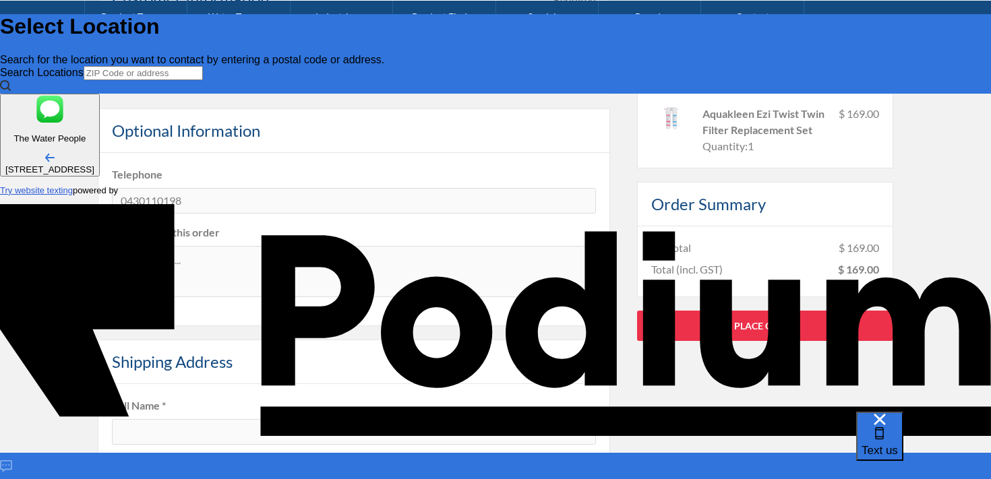
type textarea "Hi, I am trying to buy a replacement filter for 21805 Kit - Aquakleen Twin Filt…"
type textarea "x"
type textarea "Hi, I am trying to buy a replacement filter for 21805 Kit - Aquakleen Twin Filt…"
type textarea "x"
type textarea "Hi, I am trying to buy a replacement filter for 21805 Kit - Aquakleen Twin Filt…"
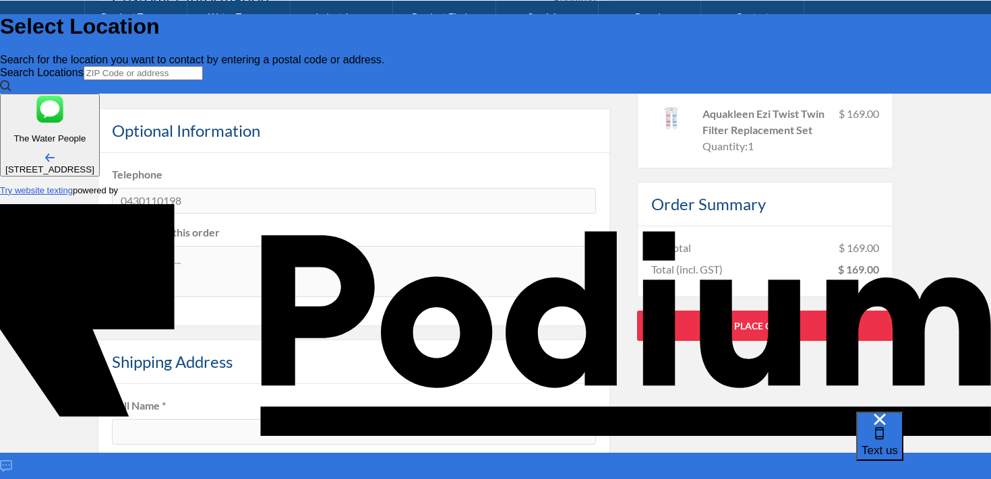
type textarea "x"
type textarea "Hi, I am trying to buy a replacement filter for 21805 Kit - Aquakleen Twin Filt…"
type textarea "x"
type textarea "Hi, I am trying to buy a replacement filter for 21805 Kit - Aquakleen Twin Filt…"
type textarea "x"
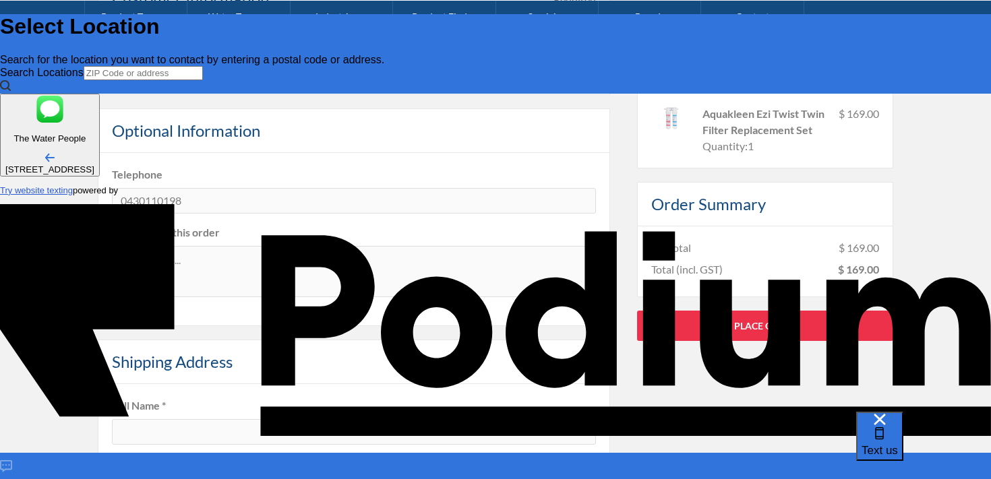
type textarea "Hi, I am trying to buy a replacement filter for 21805 Kit - Aquakleen Twin Filt…"
type textarea "x"
type textarea "Hi, I am trying to buy a replacement filter for 21805 Kit - Aquakleen Twin Filt…"
type textarea "x"
type textarea "Hi, I am trying to buy a replacement filter for 21805 Kit - Aquakleen Twin Filt…"
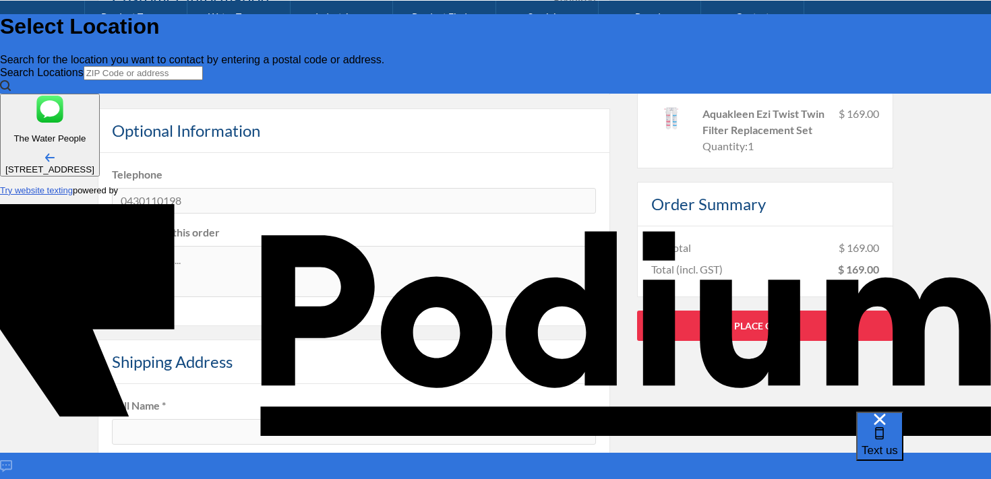
type textarea "Hi, I am trying to buy a replacement filter for 21805 Kit - Aquakleen Twin Filt…"
type textarea "x"
type textarea "Hi, I am trying to buy a replacement filter for 21805 Kit - Aquakleen Twin Filt…"
type textarea "x"
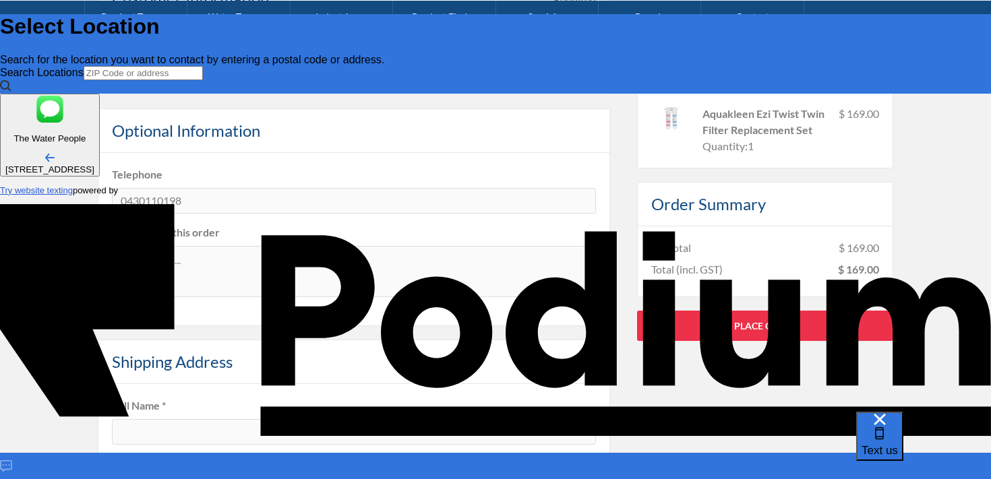
scroll to position [7, 0]
type textarea "Hi, I am trying to buy a replacement filter for 21805 Kit - Aquakleen Twin Filt…"
type textarea "x"
type textarea "Hi, I am trying to buy a replacement filter for 21805 Kit - Aquakleen Twin Filt…"
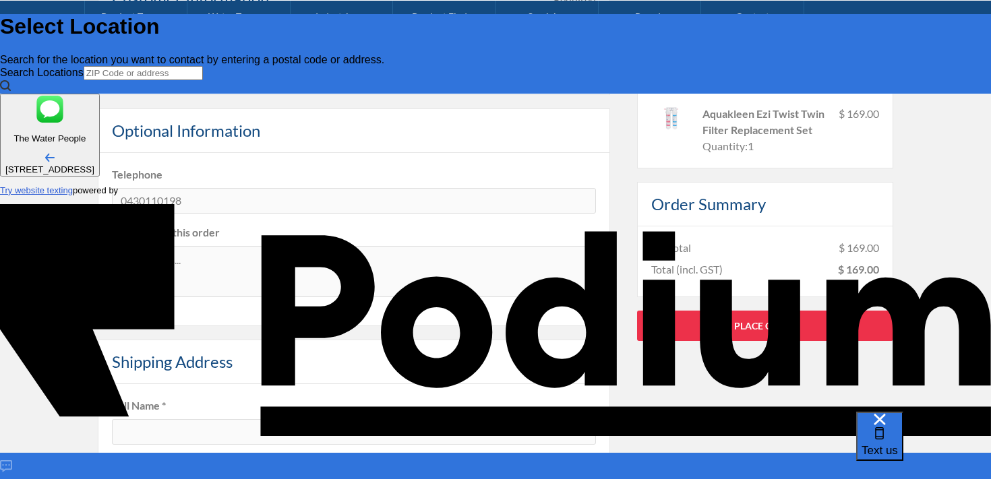
type textarea "x"
type textarea "Hi, I am trying to buy a replacement filter for 21805 Kit - Aquakleen Twin Filt…"
type textarea "x"
type textarea "Hi, I am trying to buy a replacement filter for 21805 Kit - Aquakleen Twin Filt…"
type textarea "x"
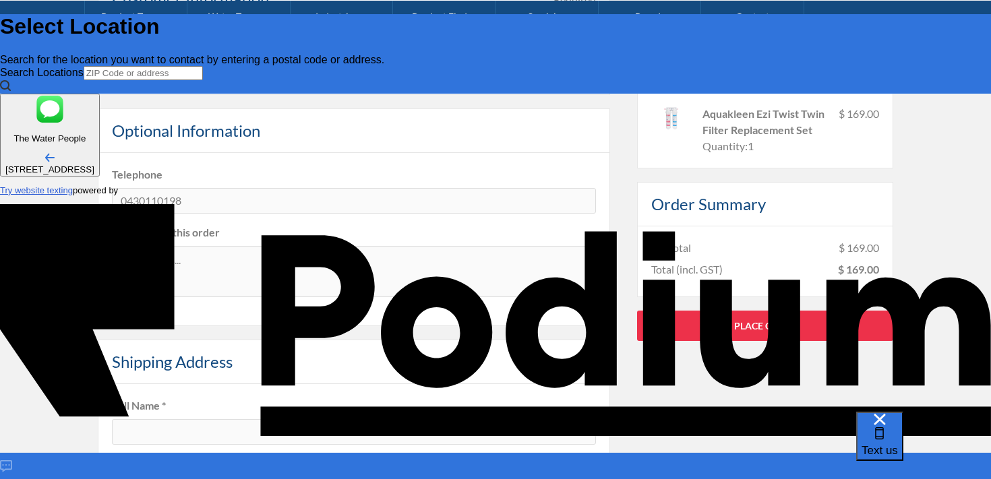
type textarea "Hi, I am trying to buy a replacement filter for 21805 Kit - Aquakleen Twin Filt…"
type textarea "x"
type textarea "Hi, I am trying to buy a replacement filter for 21805 Kit - Aquakleen Twin Filt…"
type textarea "x"
type textarea "Hi, I am trying to buy a replacement filter for 21805 Kit - Aquakleen Twin Filt…"
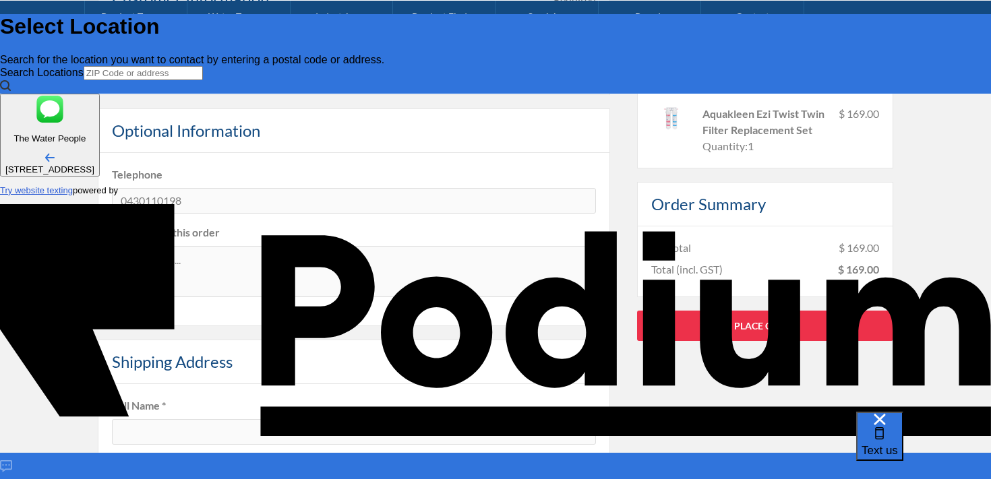
type textarea "x"
type textarea "Hi, I am trying to buy a replacement filter for 21805 Kit - Aquakleen Twin Filt…"
type textarea "x"
type textarea "Hi, I am trying to buy a replacement filter for 21805 Kit - Aquakleen Twin Filt…"
type textarea "x"
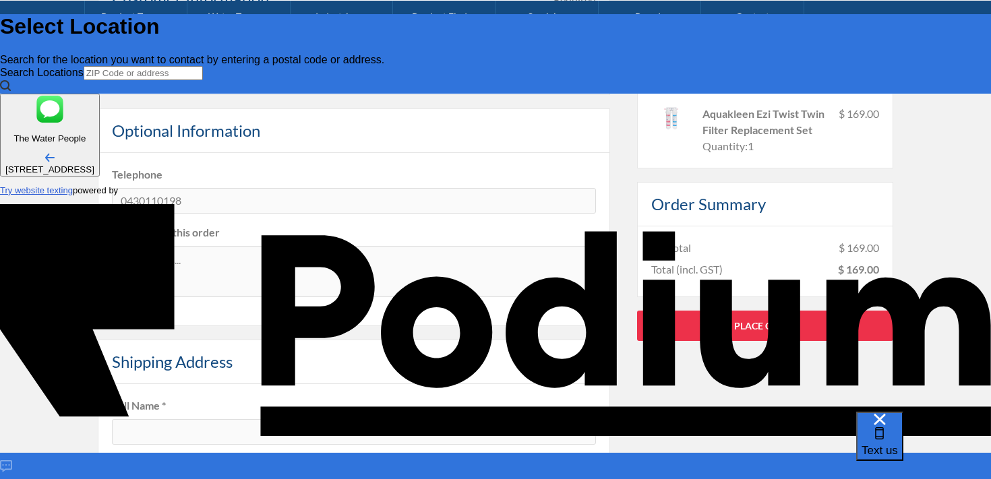
type textarea "Hi, I am trying to buy a replacement filter for 21805 Kit - Aquakleen Twin Filt…"
type textarea "x"
type textarea "Hi, I am trying to buy a replacement filter for 21805 Kit - Aquakleen Twin Filt…"
type textarea "x"
type textarea "Hi, I am trying to buy a replacement filter for 21805 Kit - Aquakleen Twin Filt…"
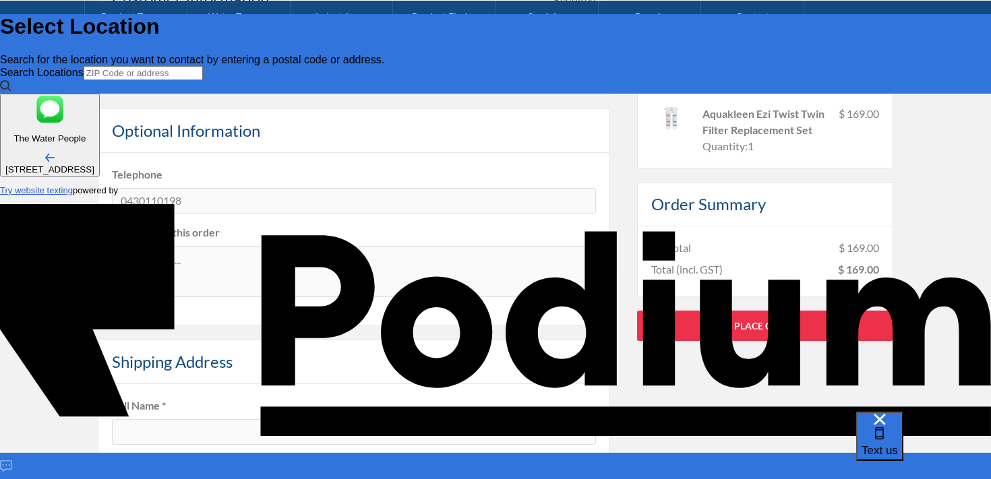
type textarea "x"
type textarea "Hi, I am trying to buy a replacement filter for 21805 Kit - Aquakleen Twin Filt…"
type textarea "x"
type textarea "Hi, I am trying to buy a replacement filter for 21805 Kit - Aquakleen Twin Filt…"
type textarea "x"
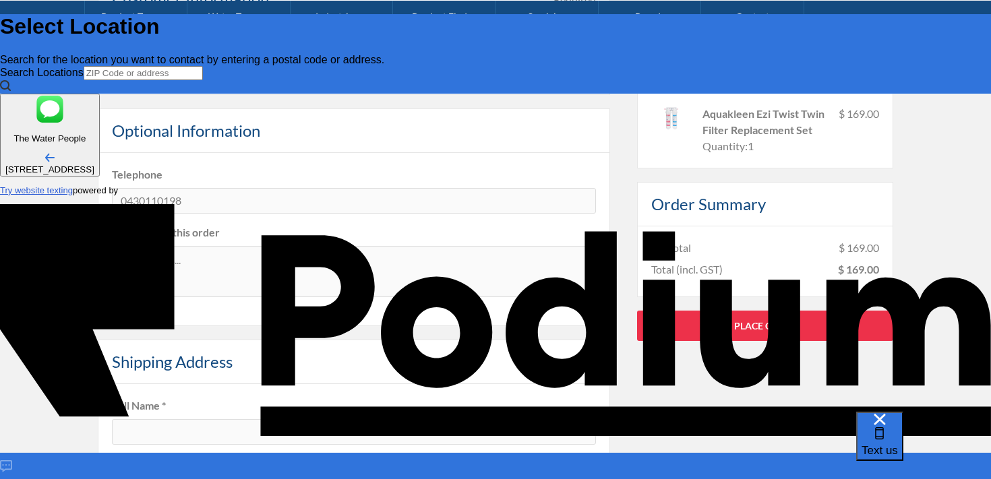
type textarea "Hi, I am trying to buy a replacement filter for 21805 Kit - Aquakleen Twin Filt…"
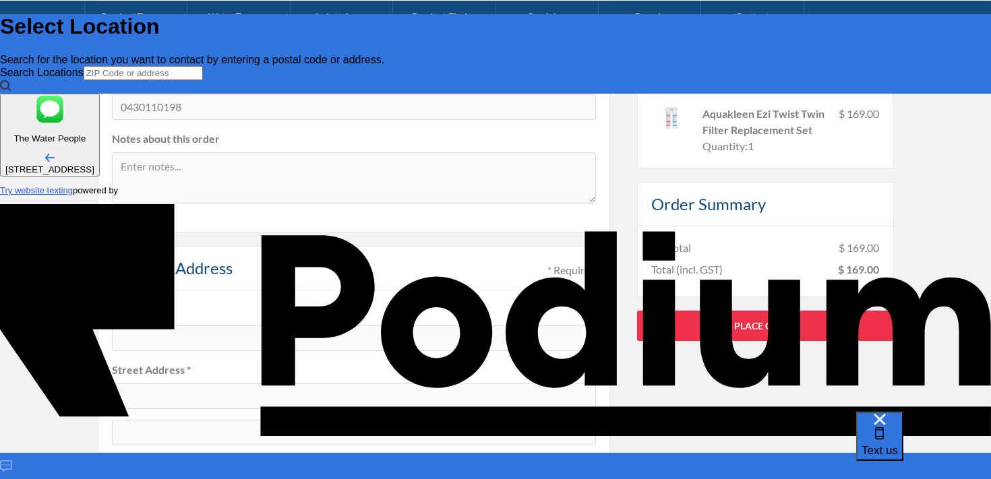
scroll to position [414, 0]
